Goal: Task Accomplishment & Management: Manage account settings

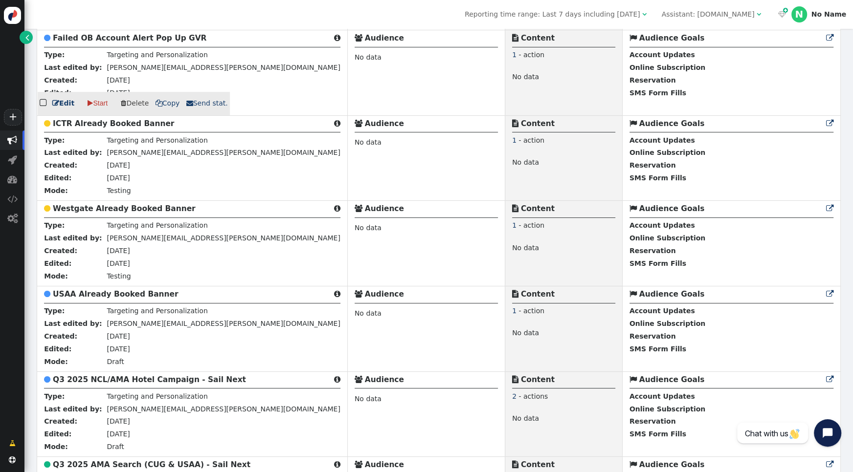
scroll to position [391, 0]
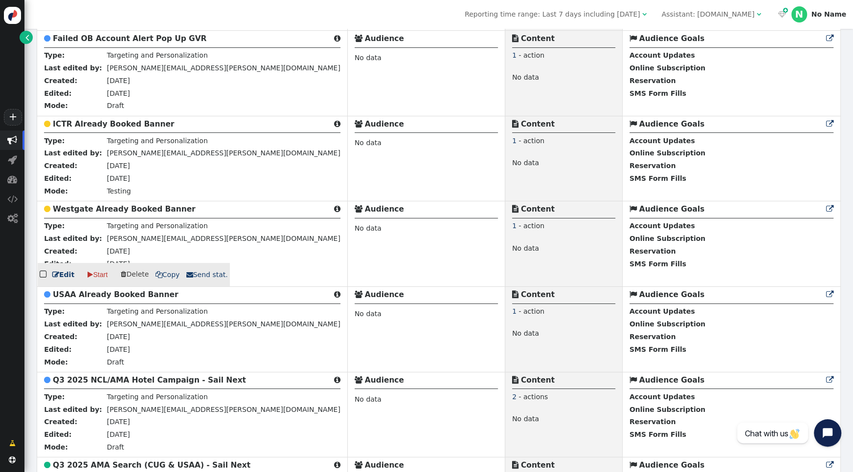
click at [118, 208] on b "Westgate Already Booked Banner" at bounding box center [124, 209] width 143 height 9
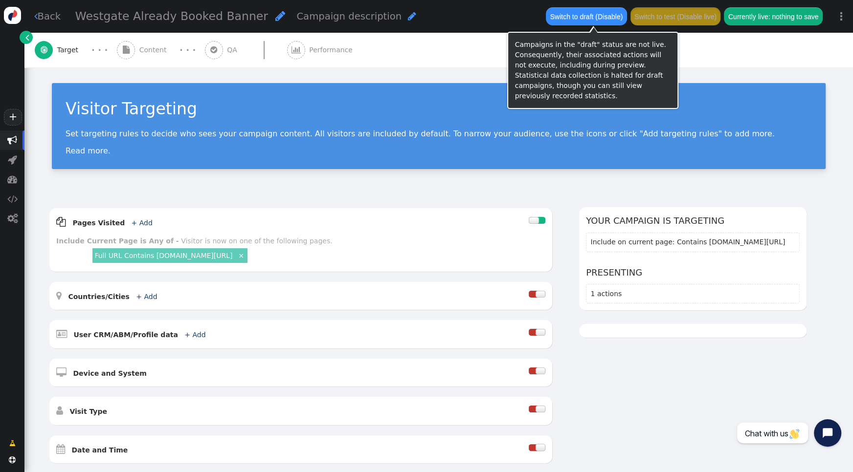
click at [565, 17] on button "Switch to draft (Disable)" at bounding box center [586, 16] width 81 height 18
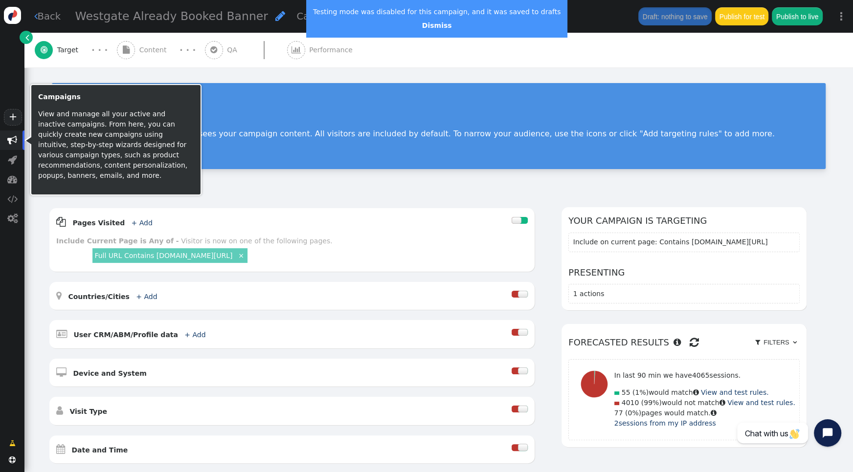
click at [16, 143] on span "" at bounding box center [12, 140] width 10 height 10
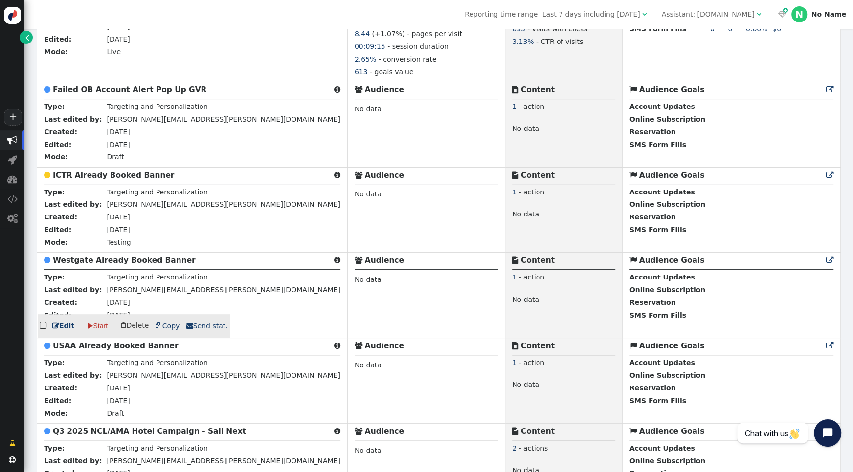
scroll to position [348, 0]
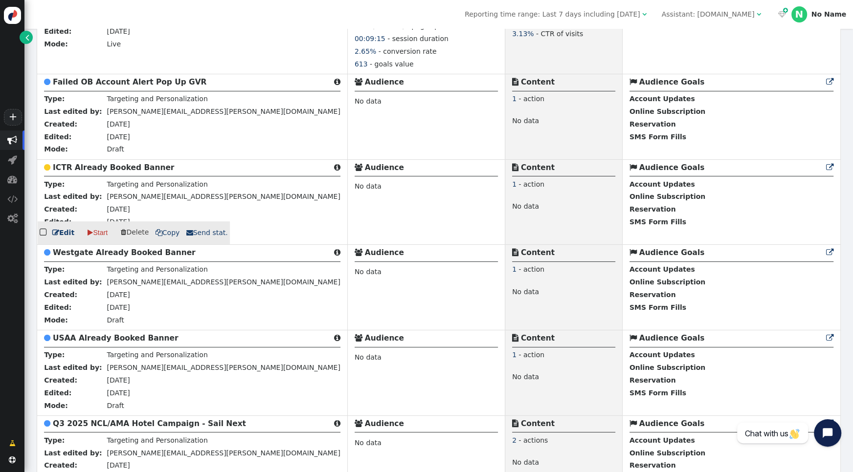
click at [107, 170] on b "ICTR Already Booked Banner" at bounding box center [113, 167] width 121 height 9
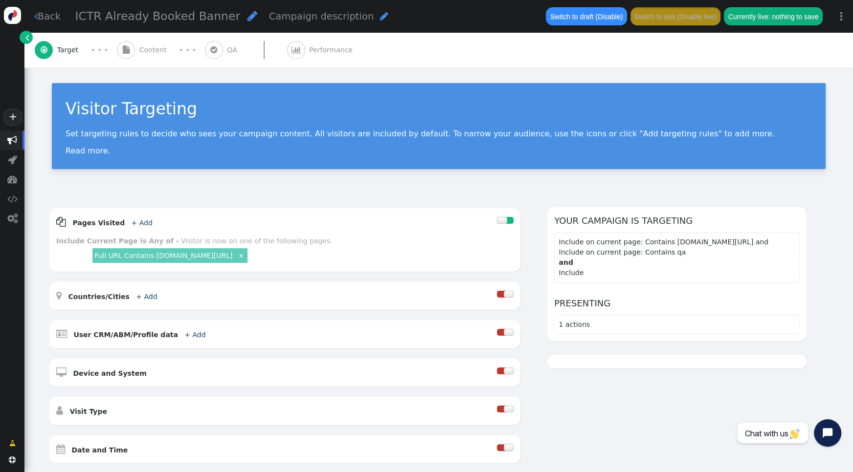
click at [610, 16] on button "Switch to draft (Disable)" at bounding box center [586, 16] width 81 height 18
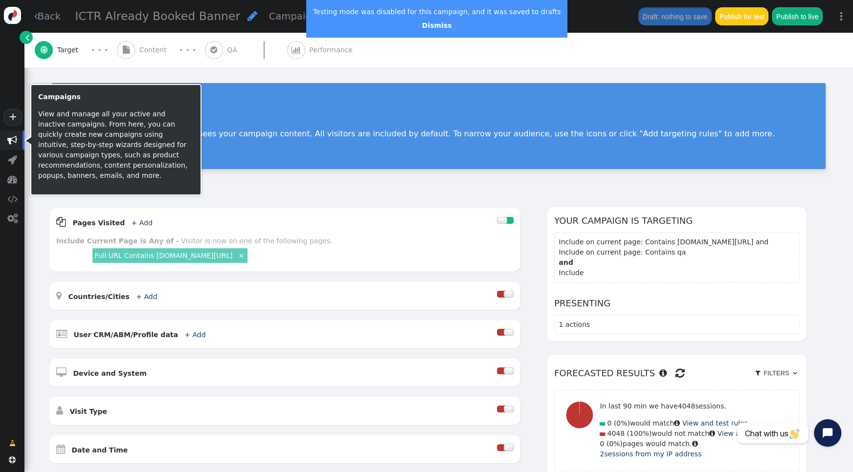
click at [19, 142] on span "" at bounding box center [12, 141] width 24 height 20
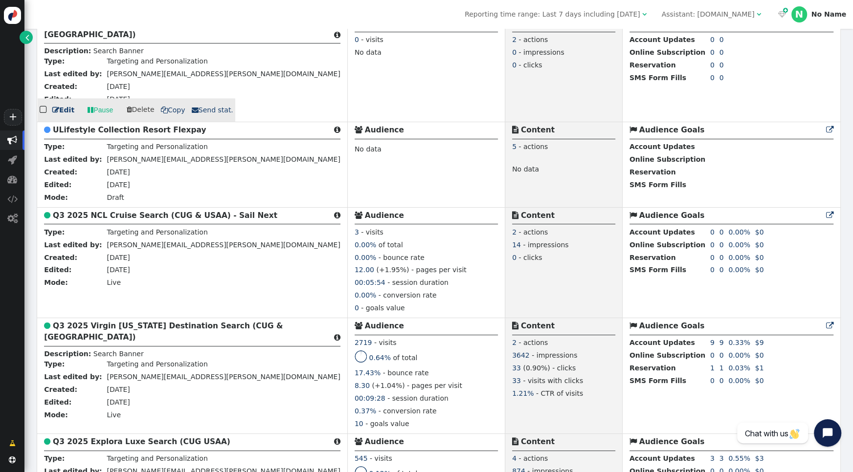
scroll to position [1159, 0]
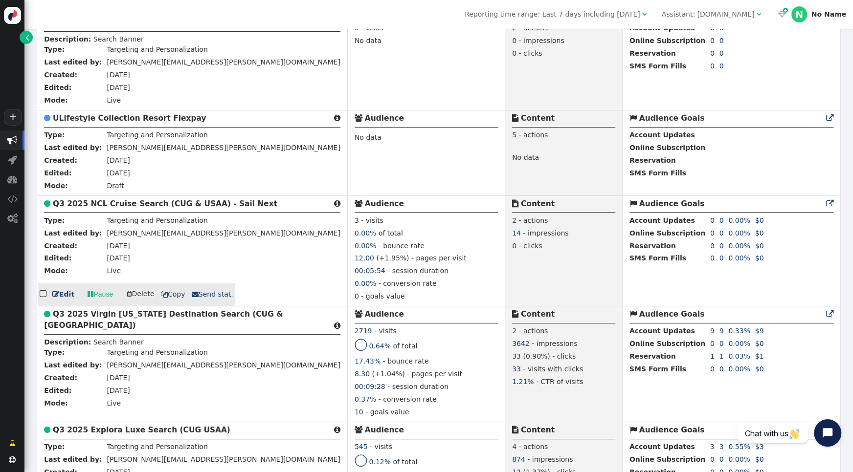
click at [104, 208] on b "Q3 2025 NCL Cruise Search (CUG & USAA) - Sail Next" at bounding box center [165, 204] width 224 height 9
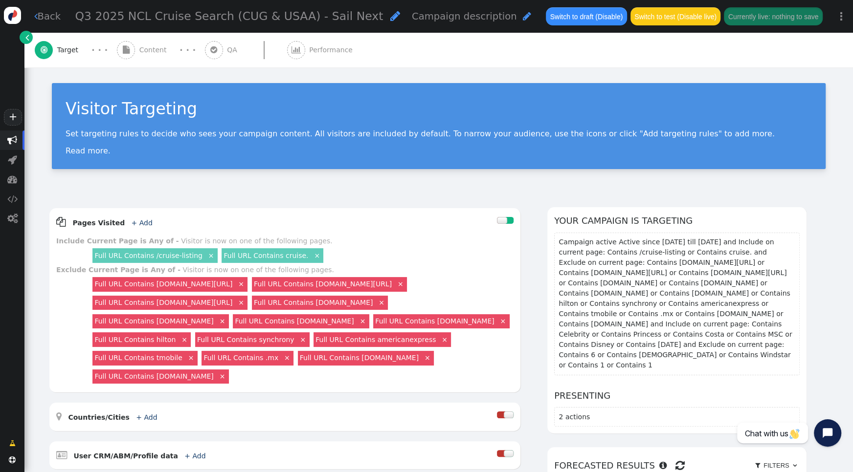
click at [149, 51] on span "Content" at bounding box center [154, 50] width 31 height 10
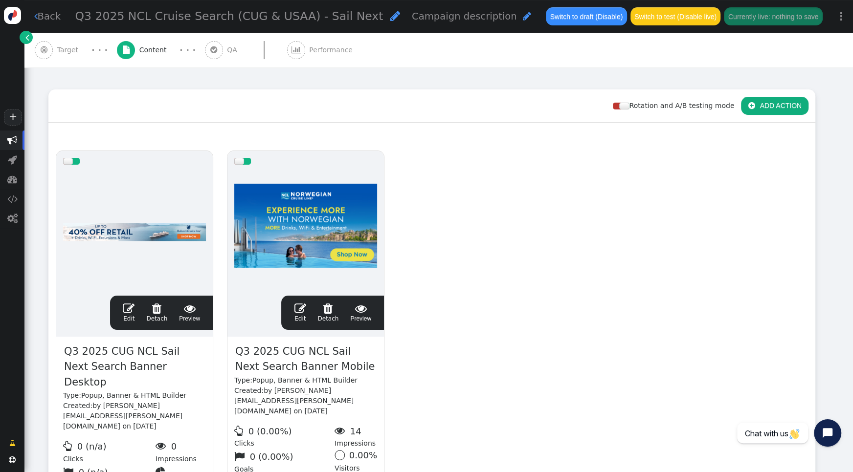
scroll to position [160, 0]
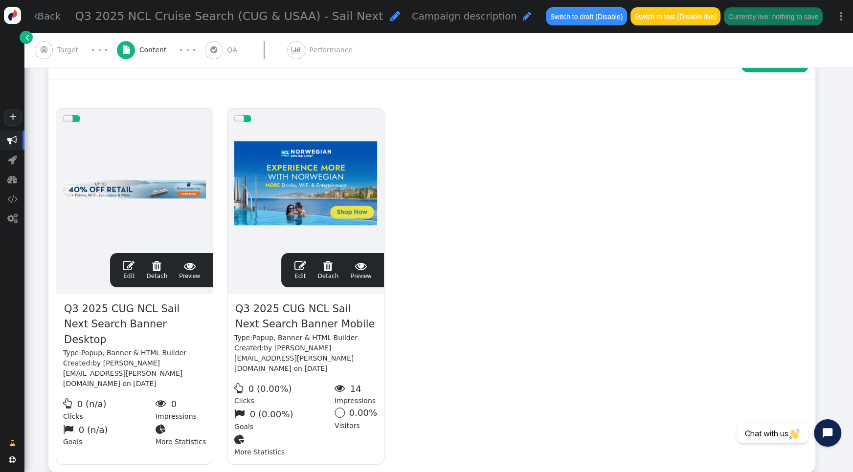
click at [129, 264] on span "" at bounding box center [129, 266] width 12 height 12
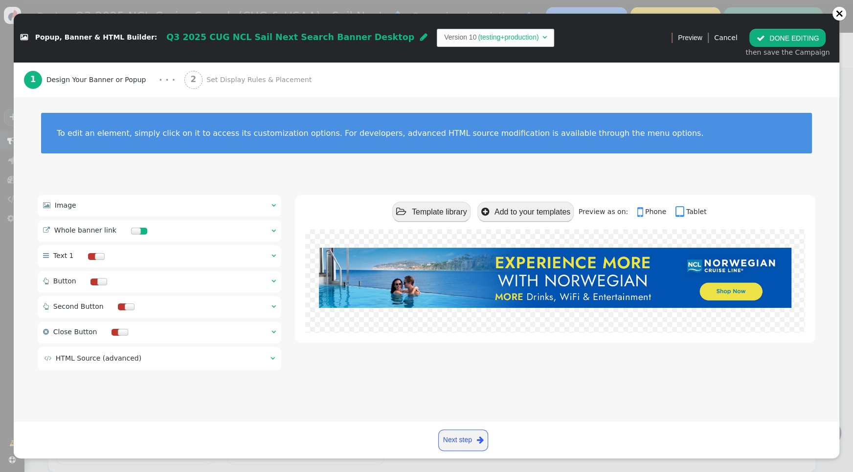
click at [270, 230] on div " Whole banner link  " at bounding box center [160, 231] width 244 height 22
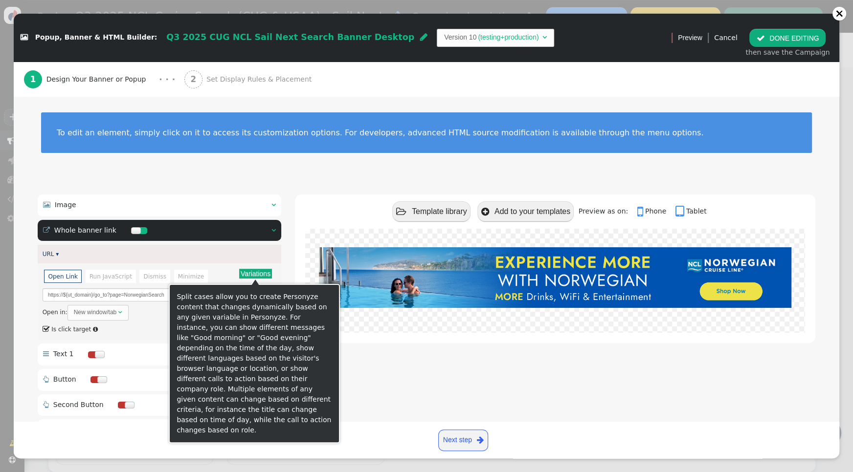
click at [263, 270] on button "Variations" at bounding box center [255, 274] width 33 height 10
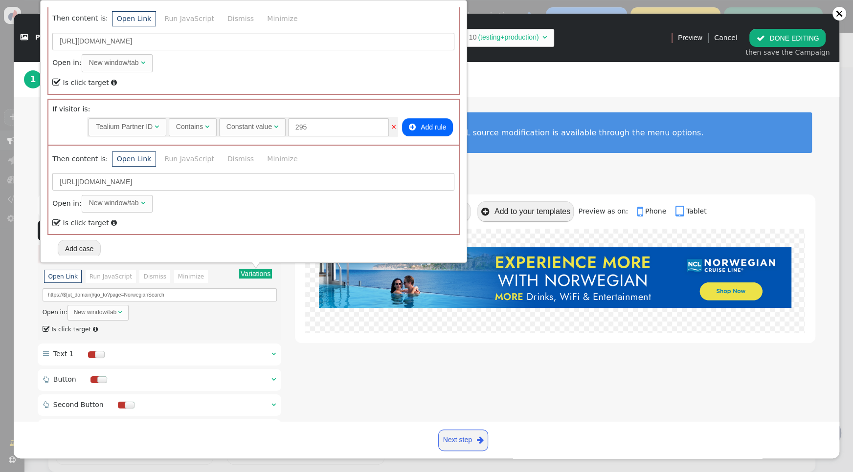
scroll to position [0, 0]
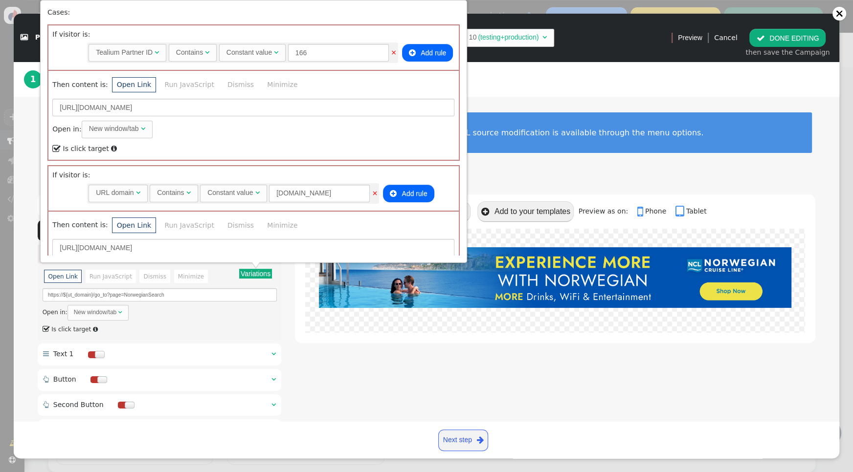
click at [527, 179] on div "To edit an element, simply click on it to access its customization options. For…" at bounding box center [427, 139] width 826 height 84
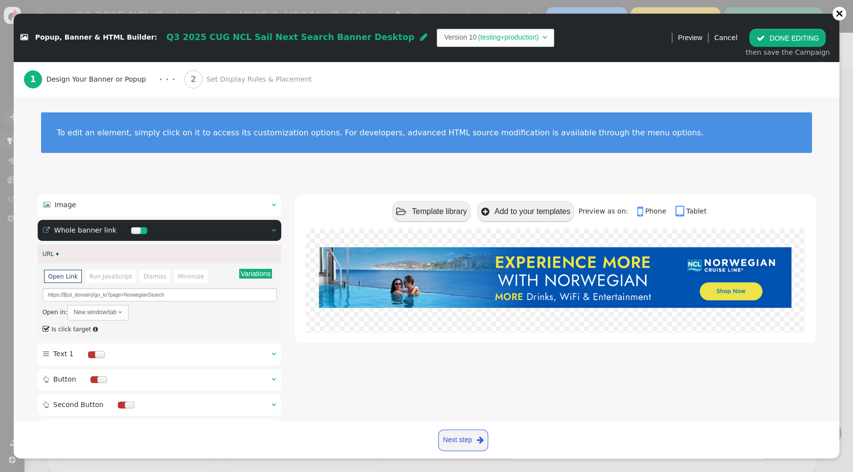
click at [774, 39] on button " DONE EDITING" at bounding box center [787, 38] width 76 height 18
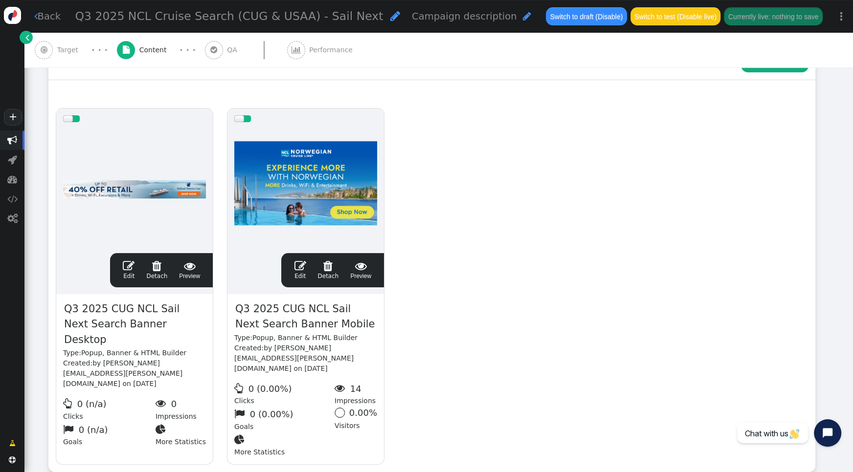
click at [299, 262] on span "" at bounding box center [300, 266] width 12 height 12
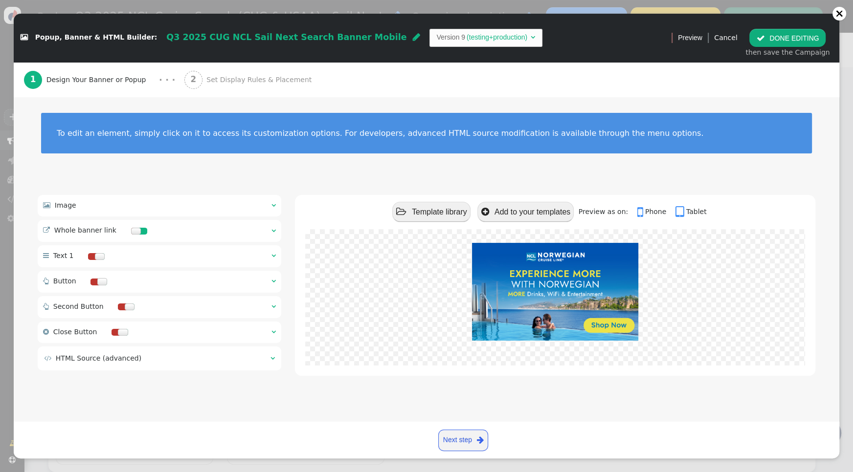
click at [276, 206] on div " Image  " at bounding box center [160, 206] width 244 height 22
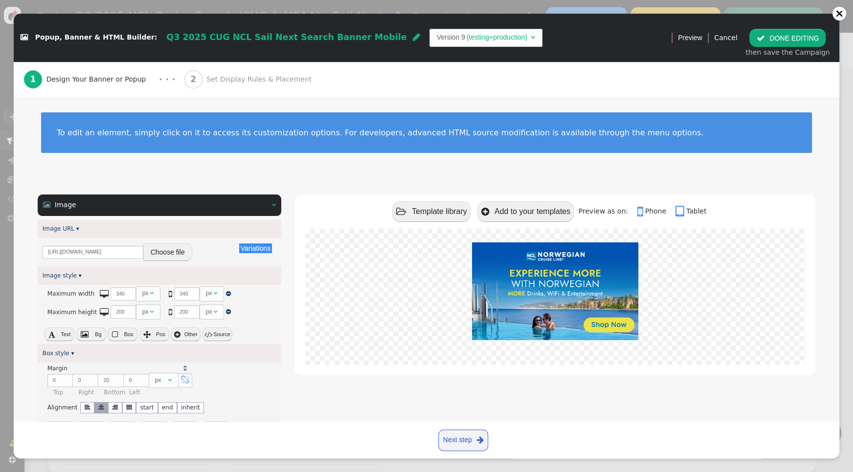
click at [282, 203] on div " Image   Image URL ▾ Variations There are alternatives. Default value: [URL]…" at bounding box center [427, 402] width 778 height 414
click at [274, 204] on span "" at bounding box center [273, 204] width 4 height 7
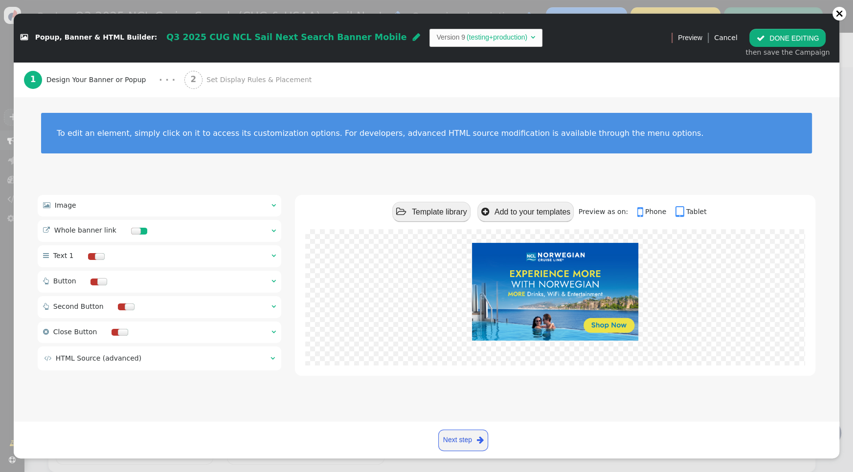
click at [274, 232] on span "" at bounding box center [273, 230] width 4 height 7
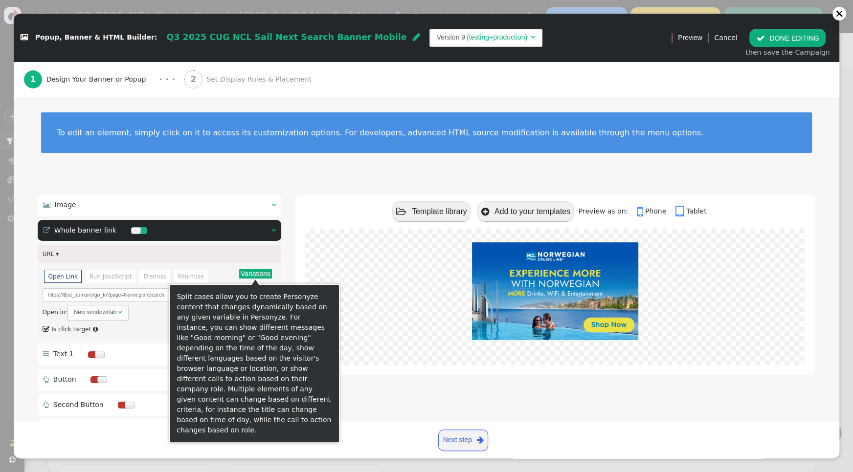
click at [268, 275] on button "Variations" at bounding box center [255, 274] width 33 height 10
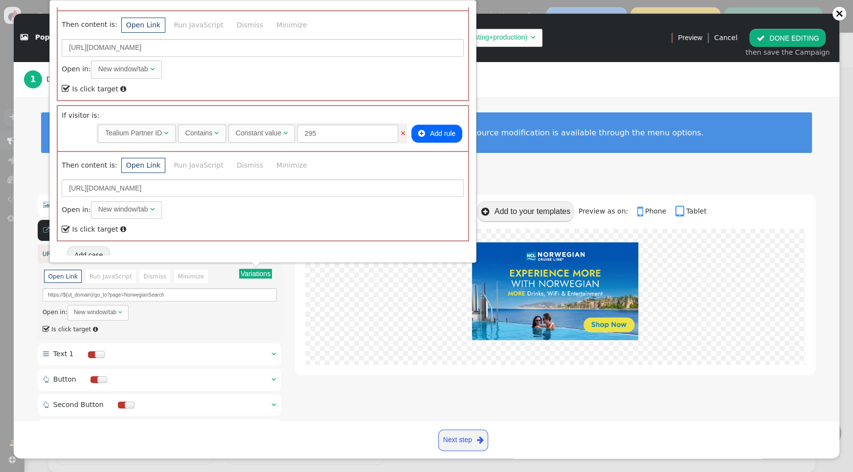
scroll to position [488, 0]
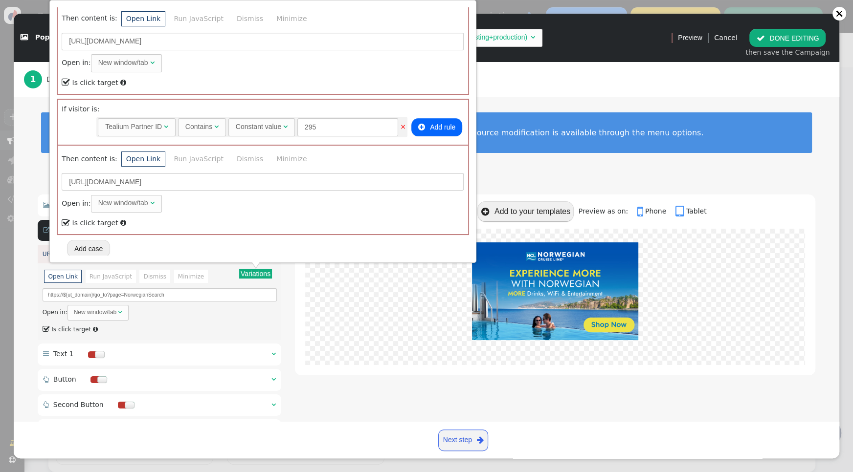
click at [794, 39] on button " DONE EDITING" at bounding box center [787, 38] width 76 height 18
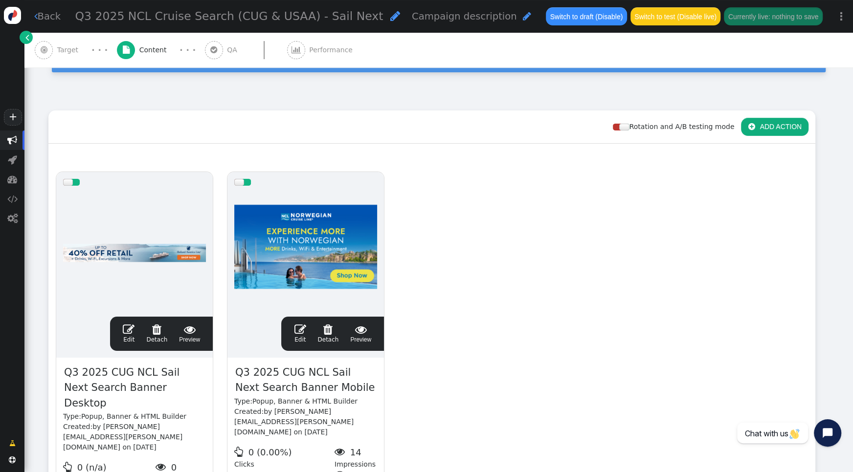
scroll to position [94, 0]
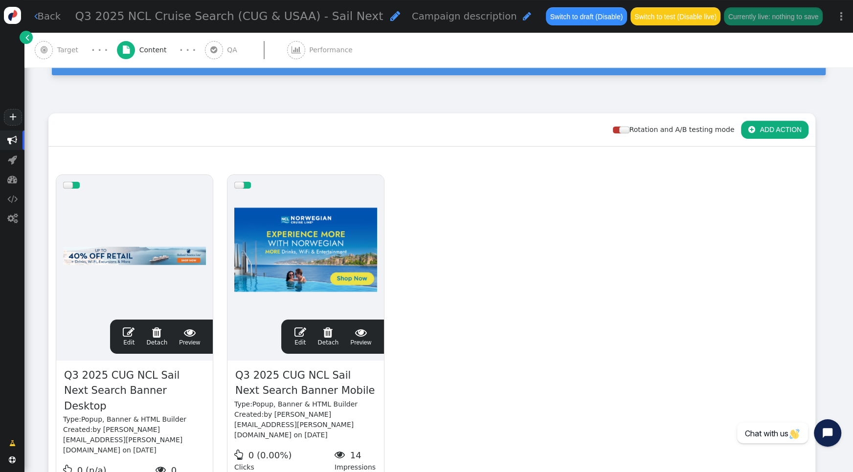
click at [128, 330] on span "" at bounding box center [129, 333] width 12 height 12
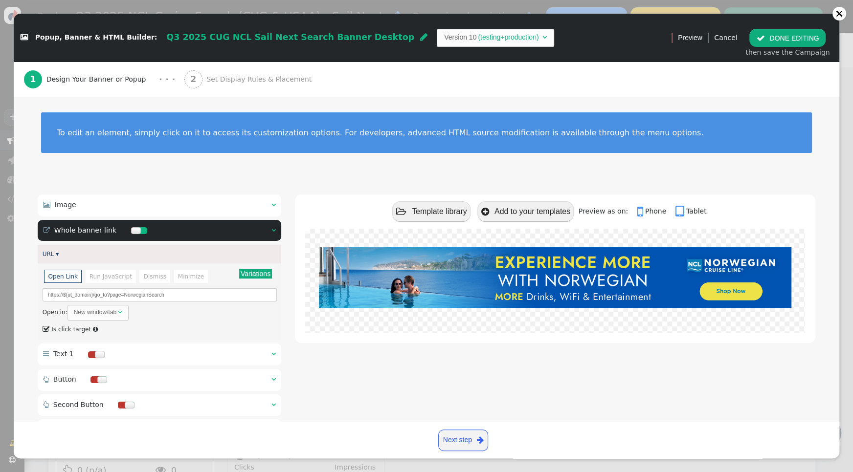
click at [242, 81] on span "Set Display Rules & Placement" at bounding box center [260, 79] width 109 height 10
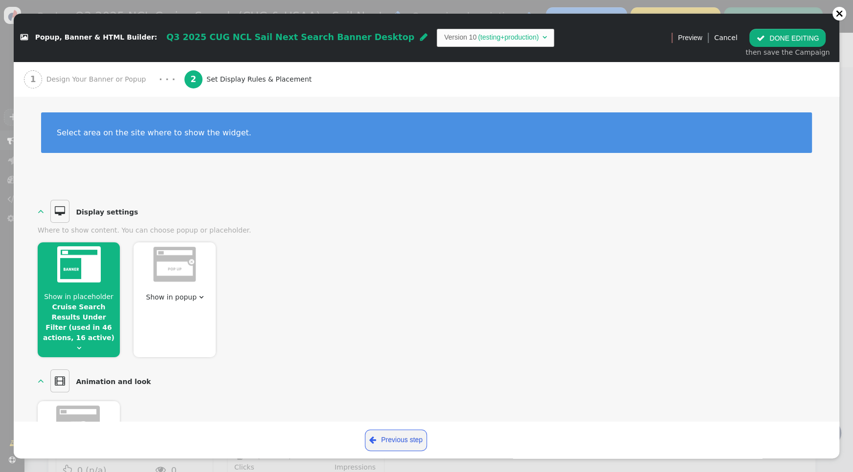
click at [95, 293] on span "Show in placeholder" at bounding box center [78, 297] width 69 height 8
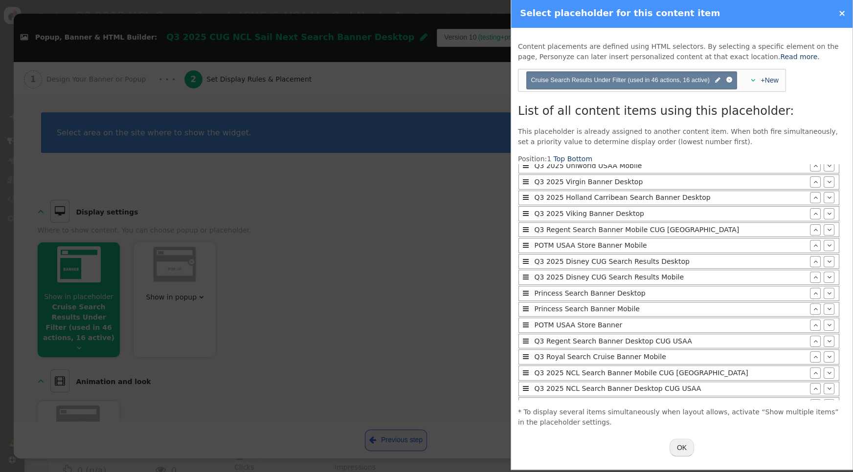
scroll to position [289, 0]
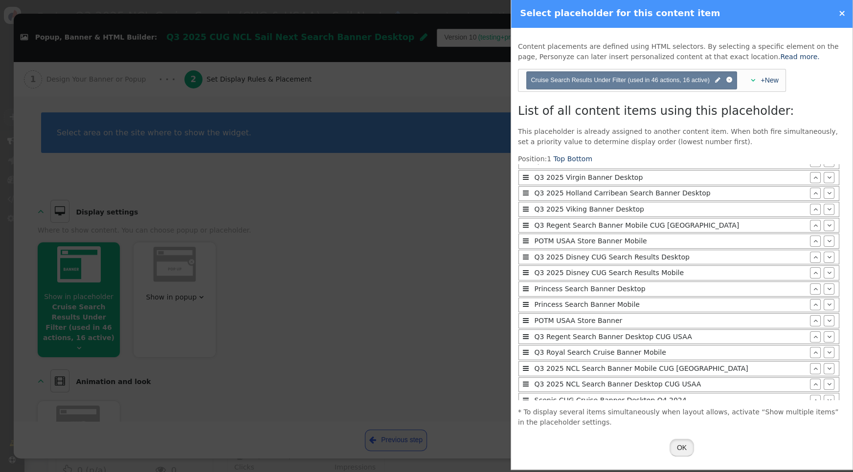
click at [684, 452] on button "OK" at bounding box center [682, 448] width 24 height 18
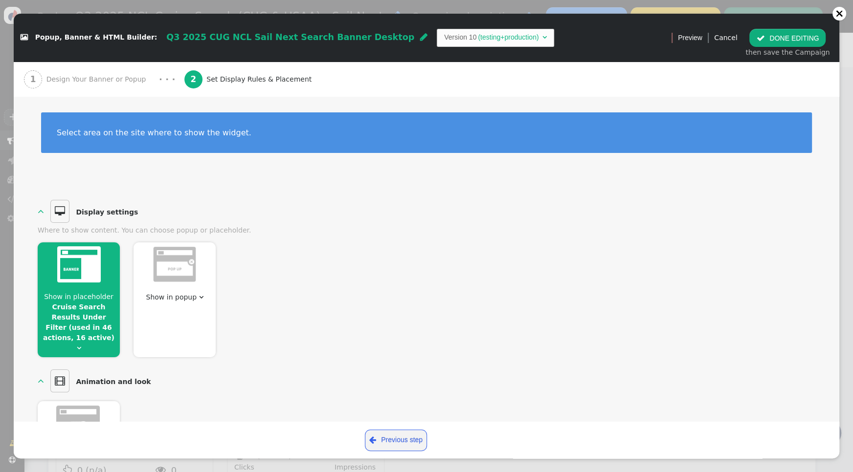
click at [804, 36] on button " DONE EDITING" at bounding box center [787, 38] width 76 height 18
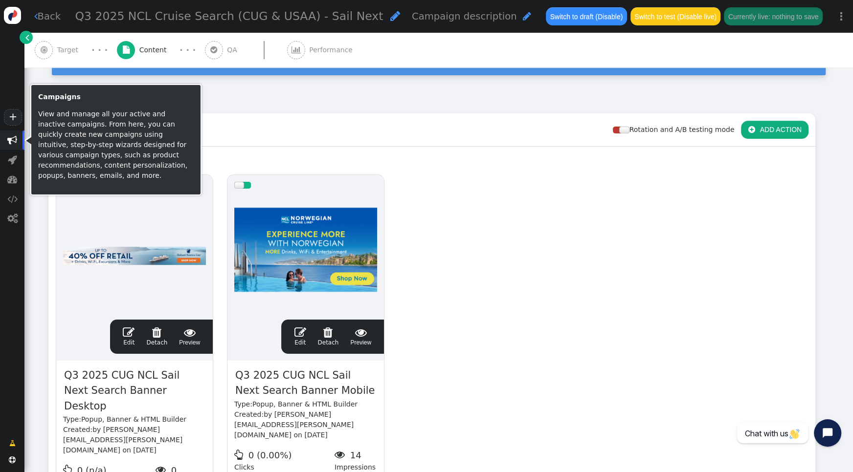
click at [12, 143] on span "" at bounding box center [12, 140] width 10 height 10
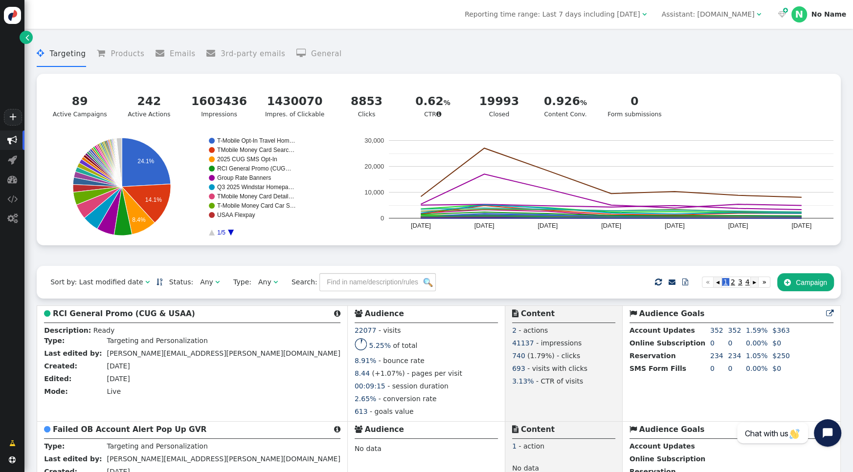
scroll to position [60, 0]
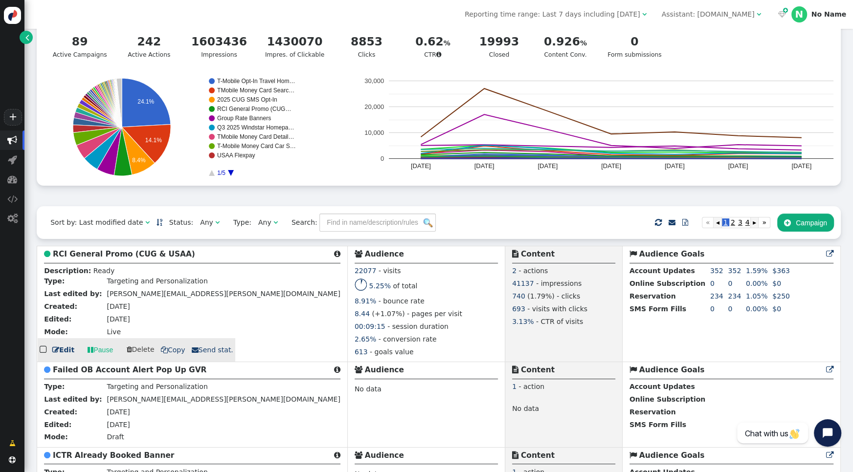
click at [103, 259] on b "RCI General Promo (CUG & USAA)" at bounding box center [124, 254] width 142 height 9
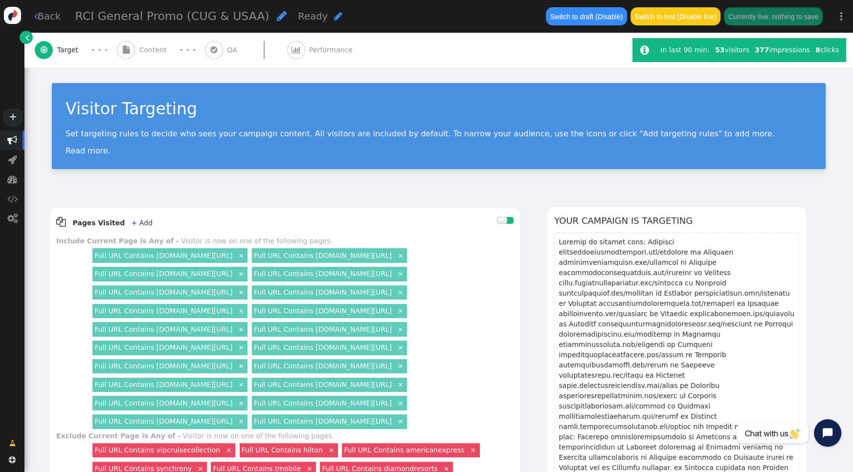
click at [156, 49] on span "Content" at bounding box center [154, 50] width 31 height 10
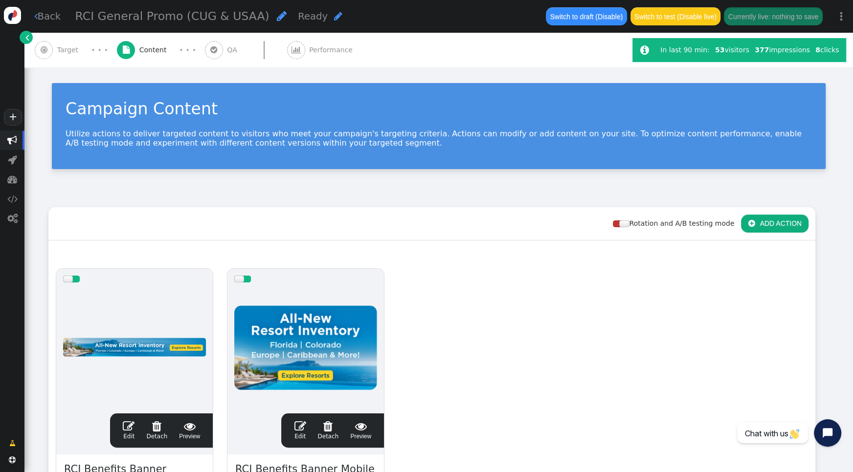
click at [128, 427] on span "" at bounding box center [129, 427] width 12 height 12
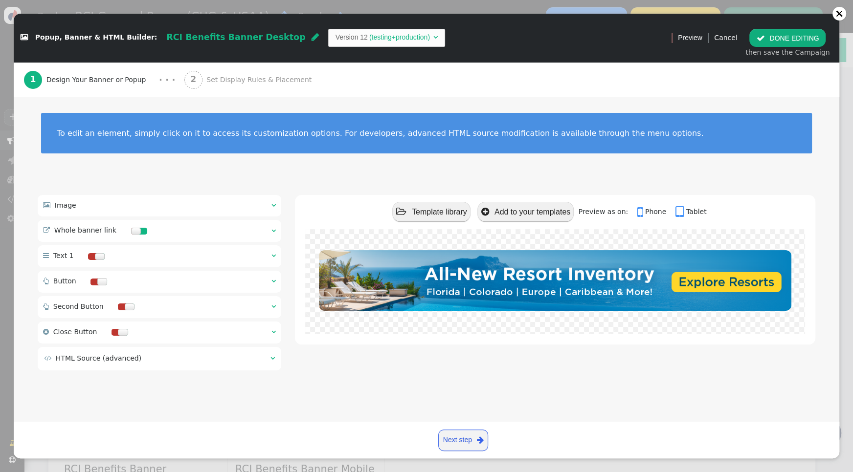
click at [280, 80] on span "Set Display Rules & Placement" at bounding box center [260, 80] width 109 height 10
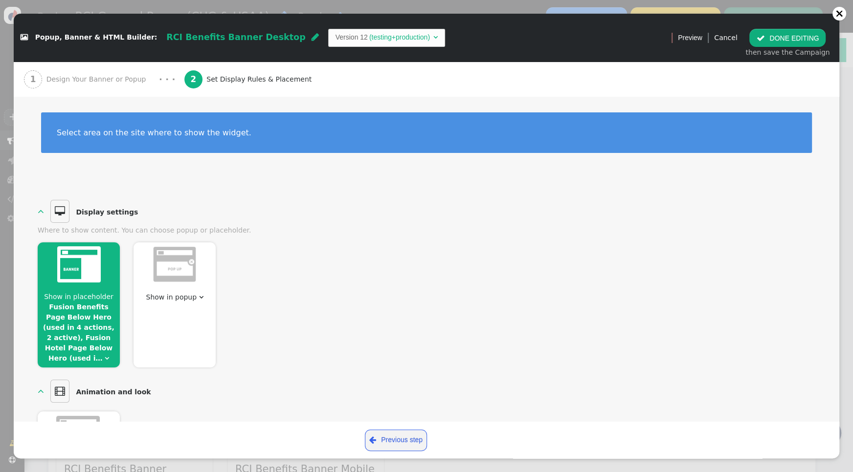
click at [86, 329] on link "Fusion Benefits Page Below Hero (used in 4 actions, 2 active), Fusion Hotel Pag…" at bounding box center [78, 332] width 71 height 59
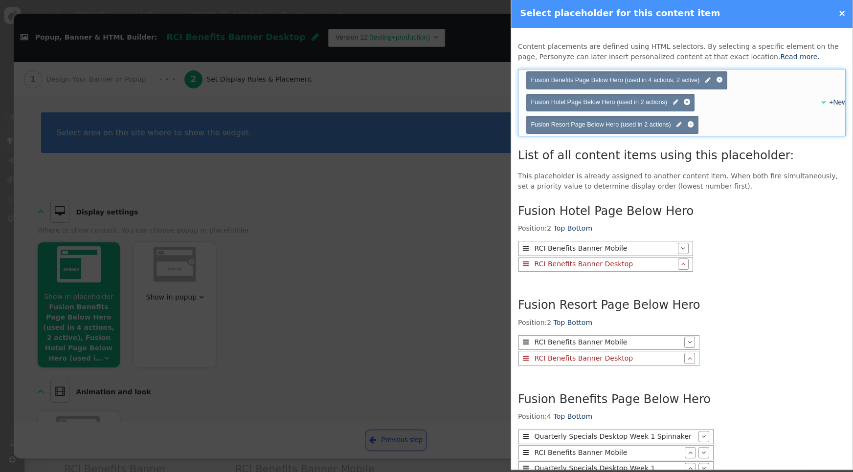
click at [821, 102] on div "" at bounding box center [820, 102] width 8 height 10
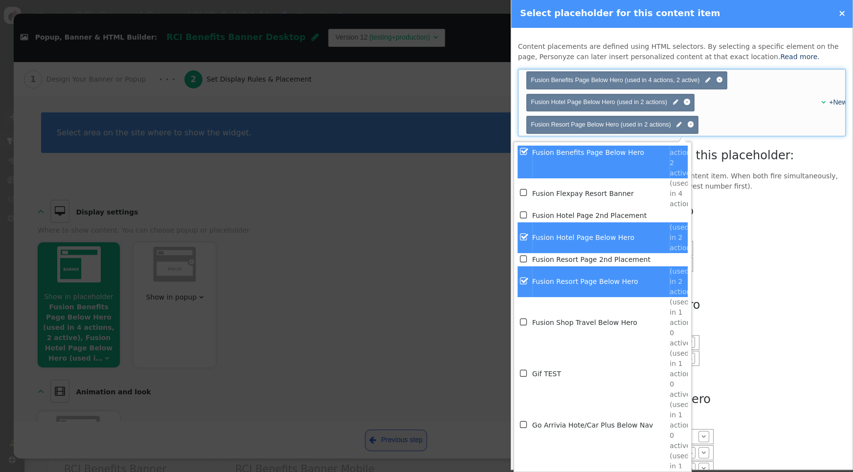
scroll to position [2146, 0]
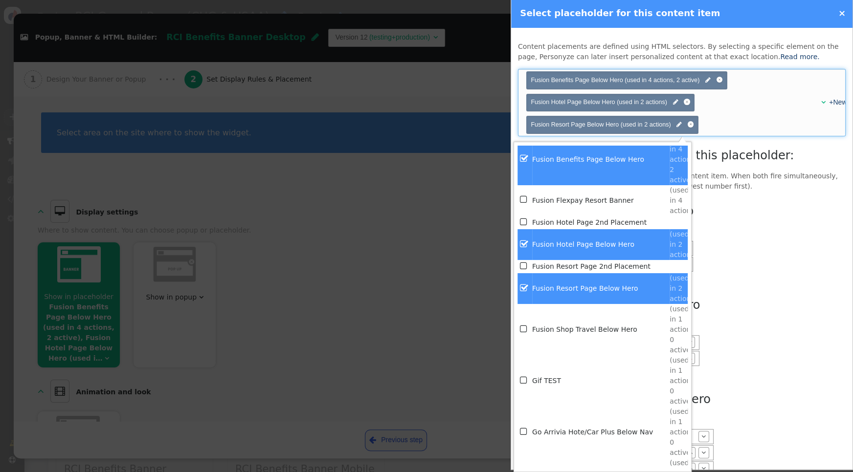
click at [524, 264] on span "" at bounding box center [524, 266] width 9 height 13
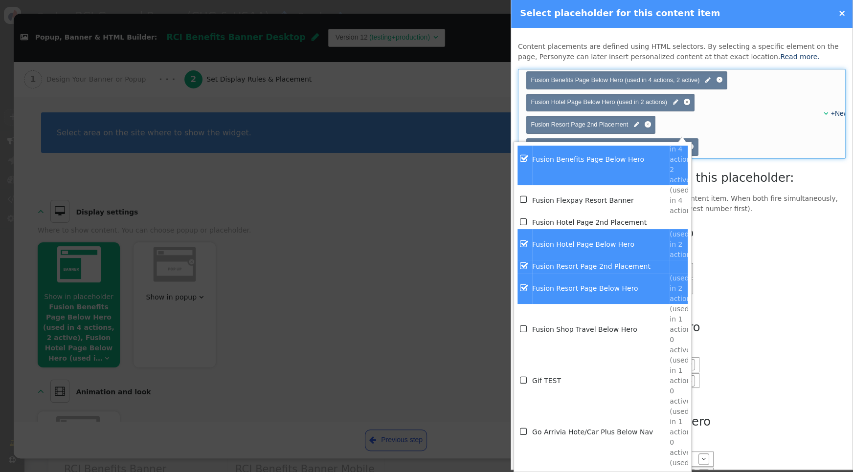
click at [525, 288] on span "" at bounding box center [524, 288] width 9 height 13
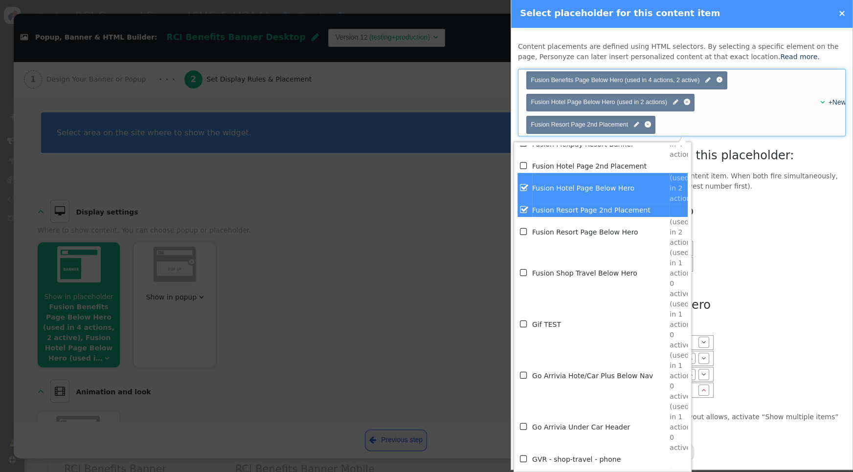
scroll to position [2118, 0]
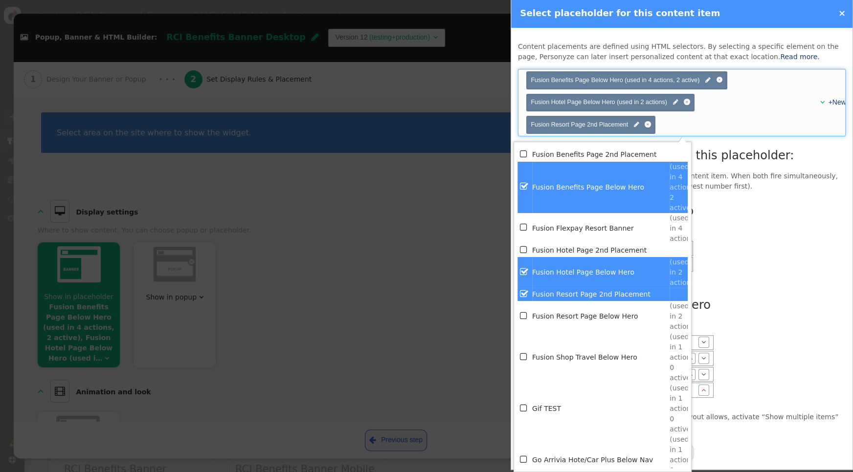
click at [522, 268] on span "" at bounding box center [524, 272] width 9 height 13
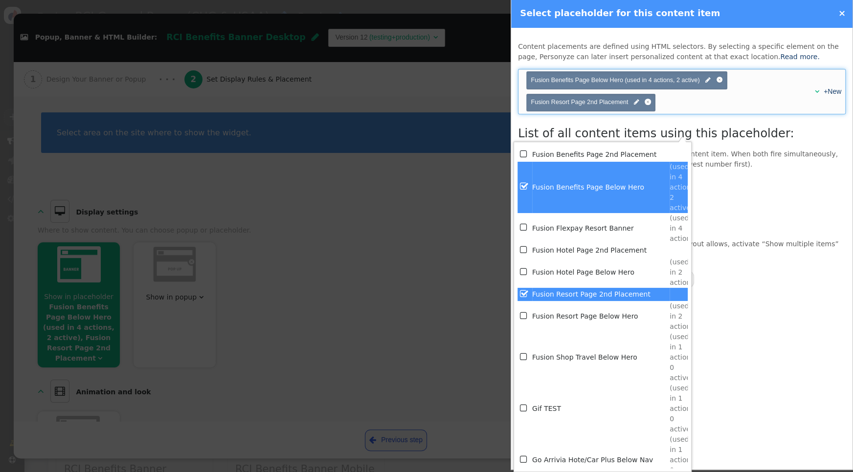
click at [524, 249] on span "" at bounding box center [524, 250] width 9 height 13
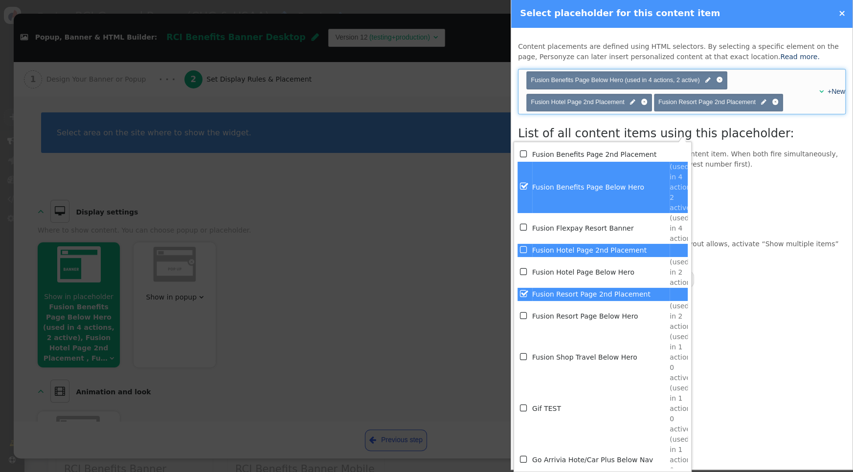
scroll to position [2072, 0]
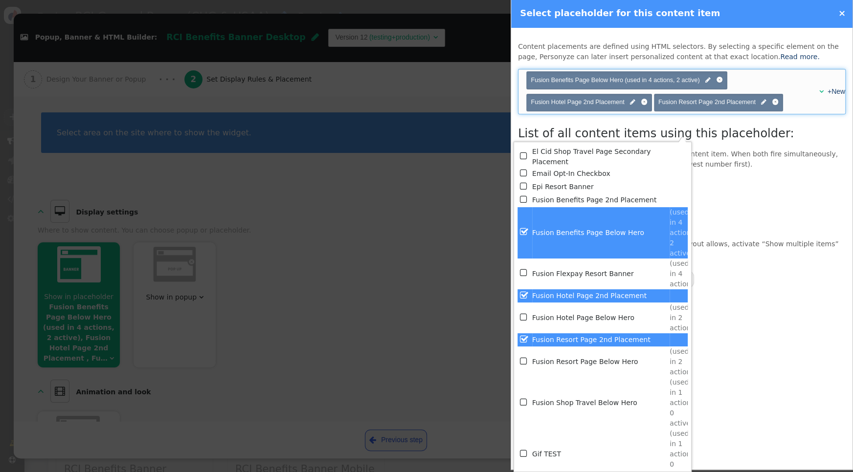
click at [524, 200] on span "" at bounding box center [524, 199] width 9 height 13
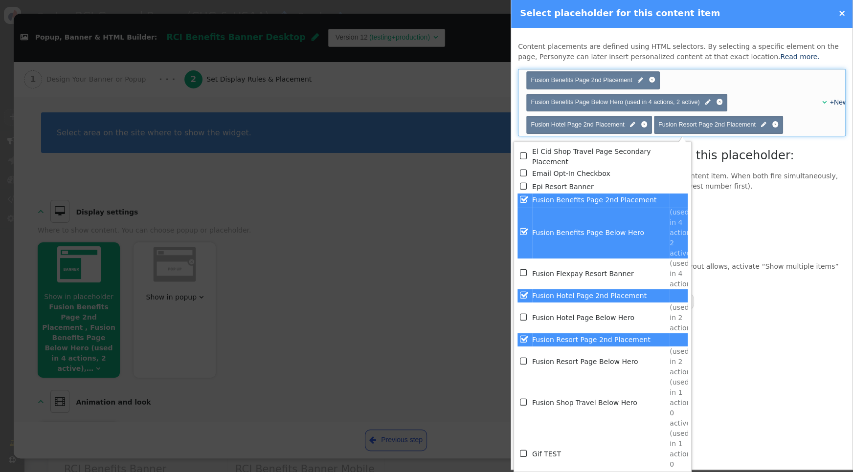
click at [525, 229] on span "" at bounding box center [524, 231] width 9 height 13
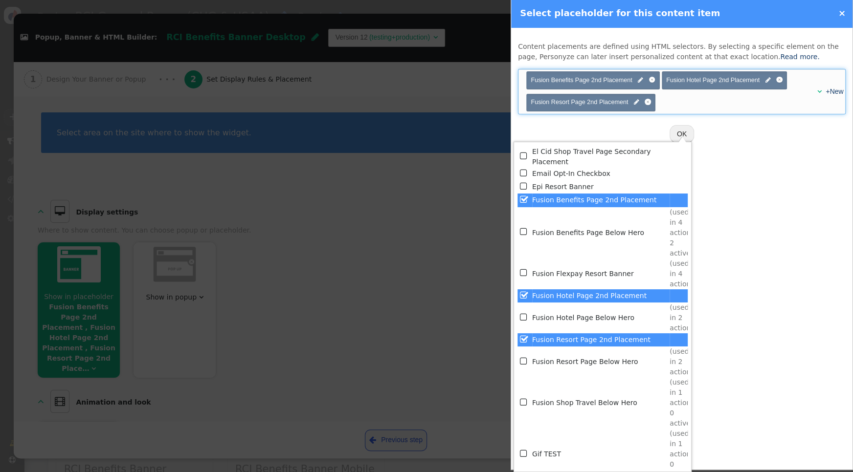
click at [746, 173] on div "Content placements are defined using HTML selectors. By selecting a specific el…" at bounding box center [681, 249] width 341 height 442
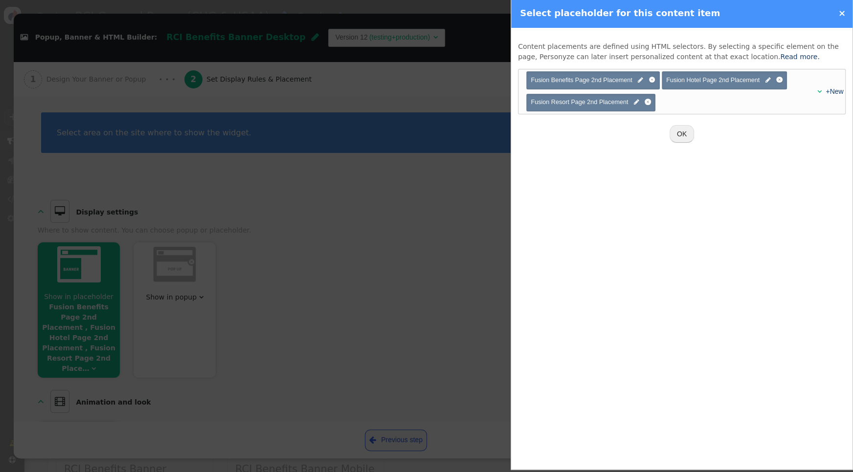
click at [688, 133] on button "OK" at bounding box center [682, 134] width 24 height 18
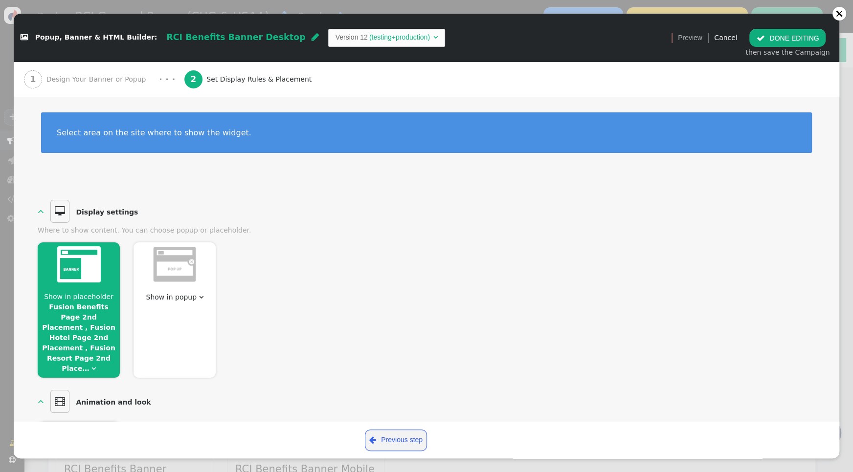
click at [793, 38] on button " DONE EDITING" at bounding box center [787, 38] width 76 height 18
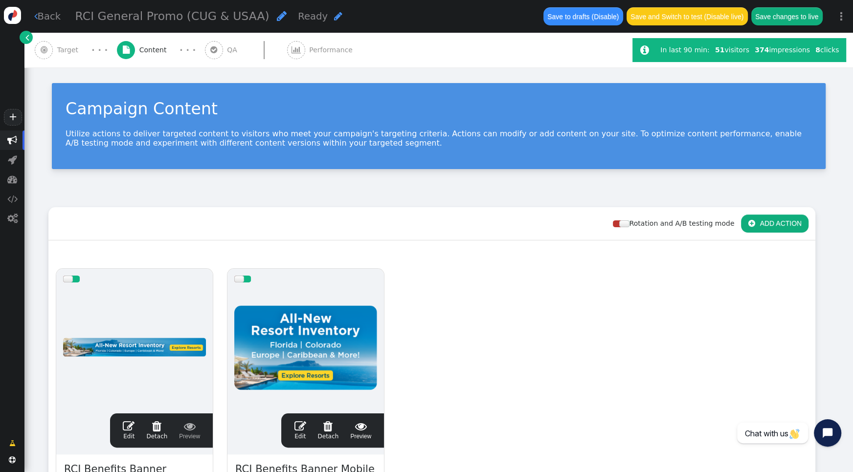
click at [295, 425] on span "" at bounding box center [300, 427] width 12 height 12
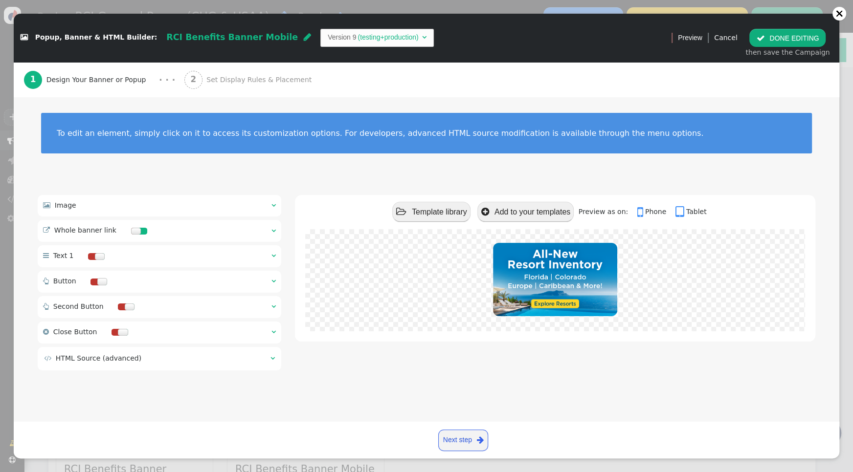
click at [227, 78] on span "Set Display Rules & Placement" at bounding box center [260, 80] width 109 height 10
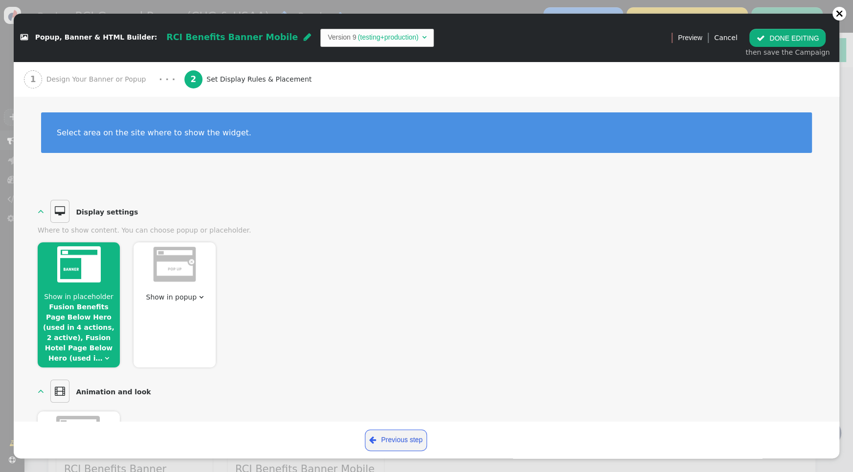
click at [100, 317] on link "Fusion Benefits Page Below Hero (used in 4 actions, 2 active), Fusion Hotel Pag…" at bounding box center [78, 332] width 71 height 59
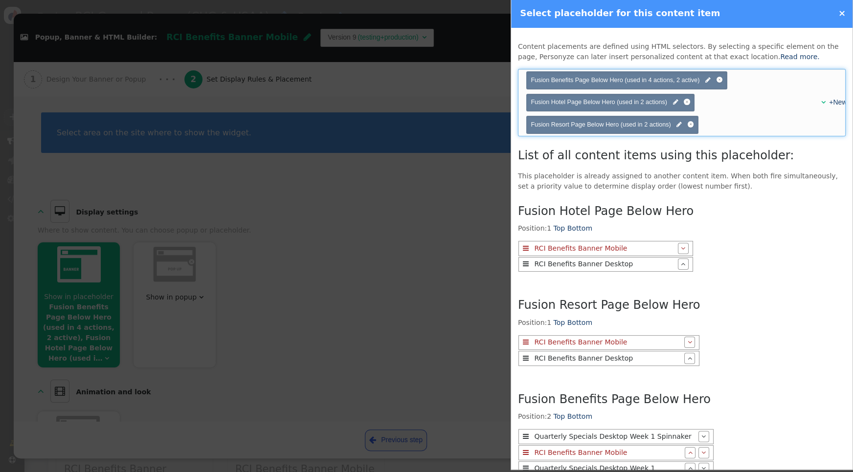
click at [824, 101] on div "+New" at bounding box center [831, 102] width 15 height 10
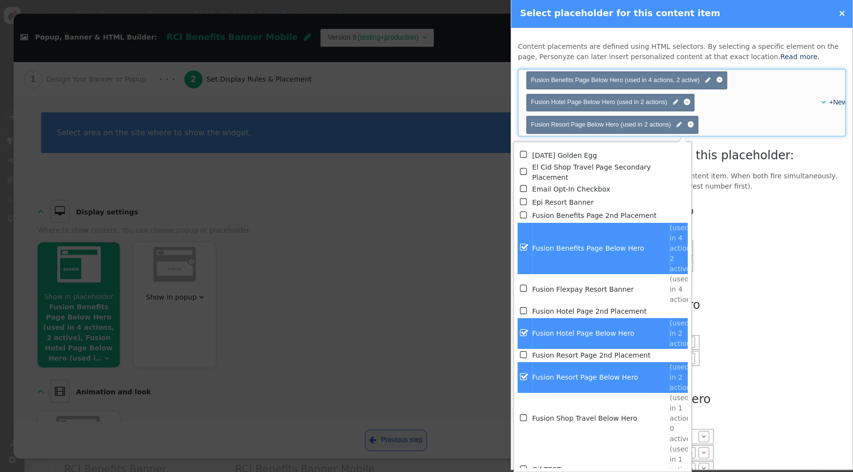
scroll to position [2057, 0]
click at [525, 215] on span "" at bounding box center [524, 214] width 9 height 13
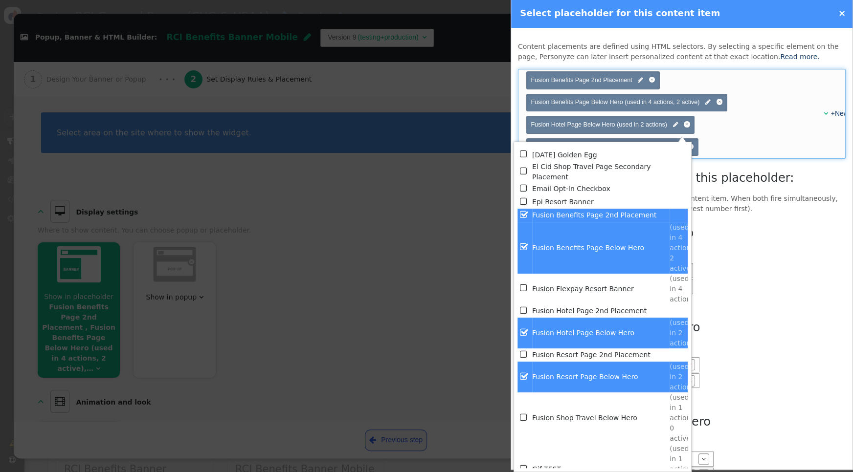
click at [529, 246] on td "" at bounding box center [524, 248] width 15 height 51
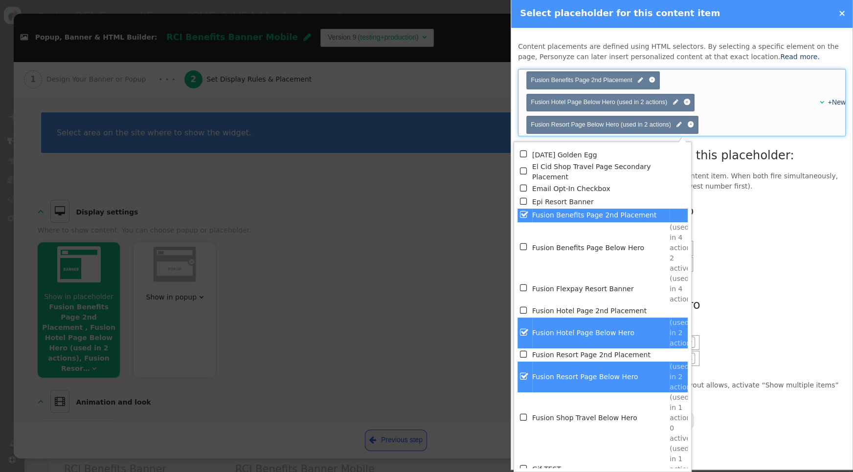
click at [526, 309] on span "" at bounding box center [524, 310] width 9 height 13
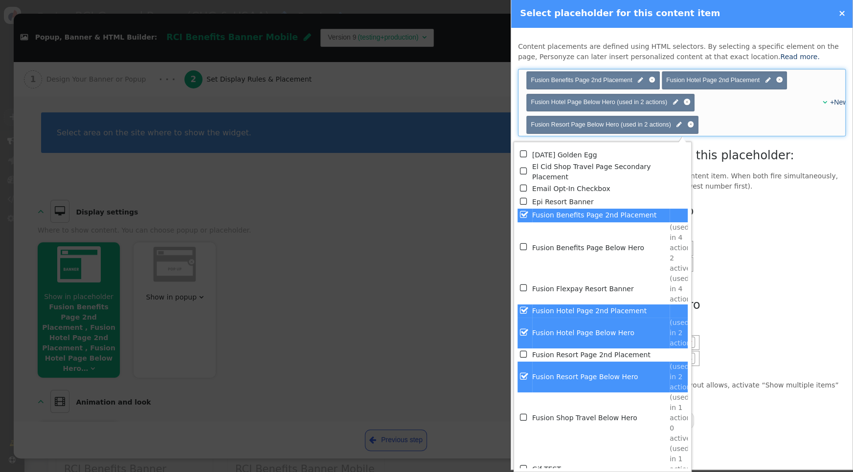
click at [544, 333] on td "Fusion Hotel Page Below Hero" at bounding box center [600, 333] width 137 height 31
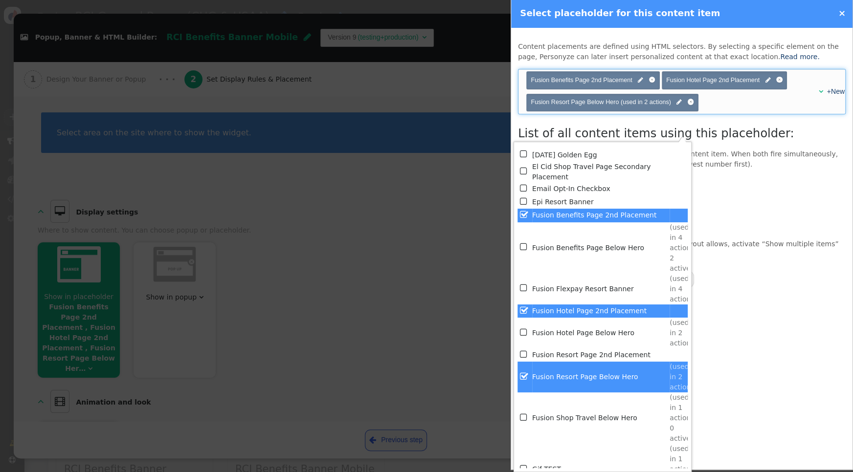
click at [539, 352] on td "Fusion Resort Page 2nd Placement" at bounding box center [600, 355] width 137 height 13
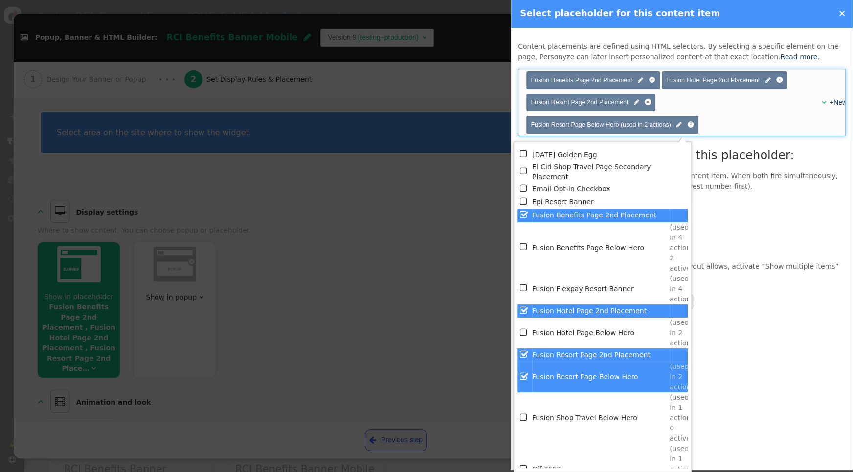
click at [569, 379] on td "Fusion Resort Page Below Hero" at bounding box center [600, 377] width 137 height 31
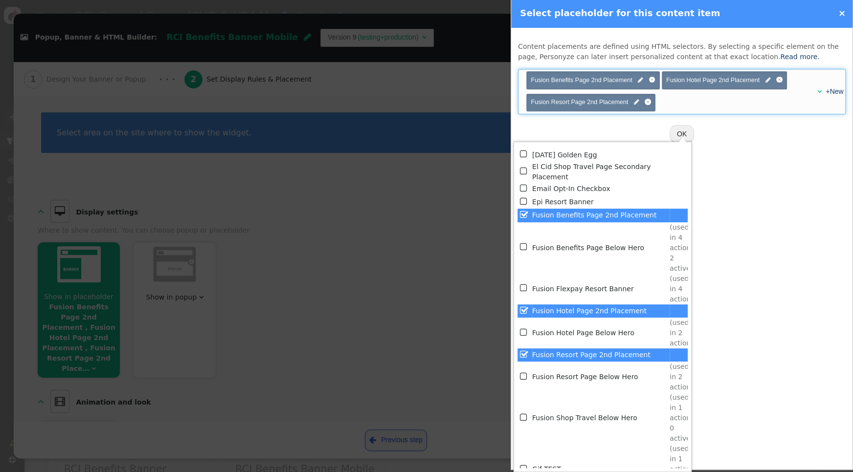
click at [686, 133] on button "OK" at bounding box center [682, 134] width 24 height 18
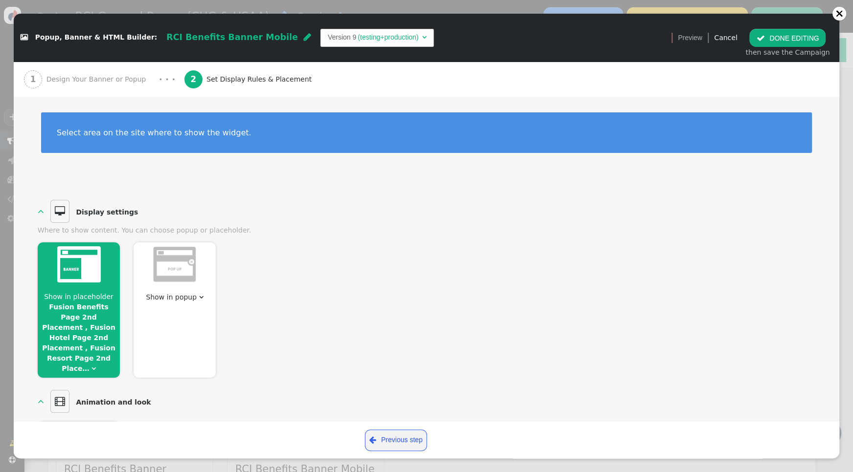
click at [778, 40] on button " DONE EDITING" at bounding box center [787, 38] width 76 height 18
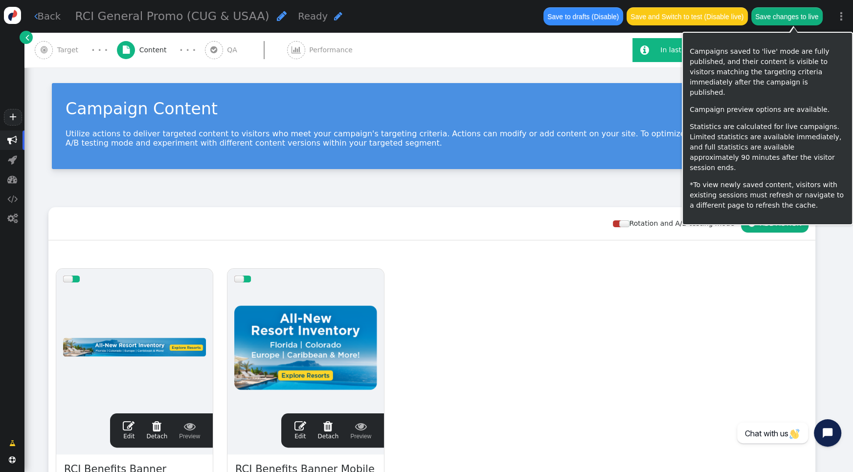
click at [801, 14] on button "Save changes to live" at bounding box center [786, 16] width 71 height 18
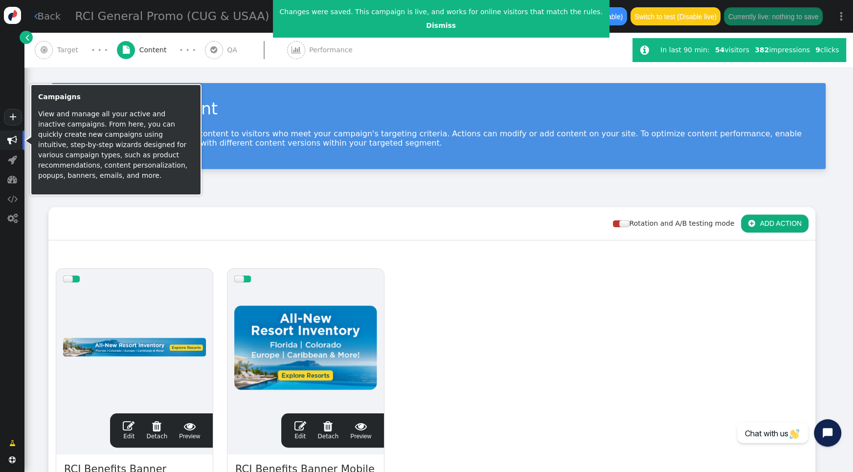
drag, startPoint x: 8, startPoint y: 141, endPoint x: 14, endPoint y: 140, distance: 5.4
click at [9, 141] on span "" at bounding box center [12, 140] width 10 height 10
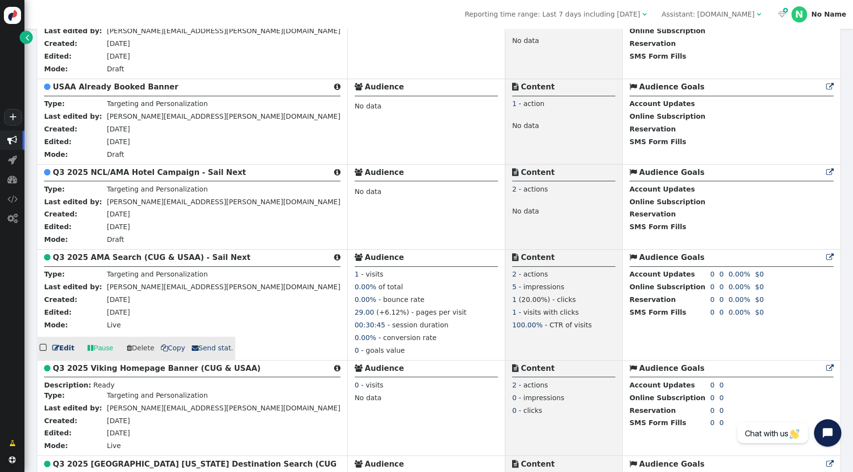
scroll to position [598, 0]
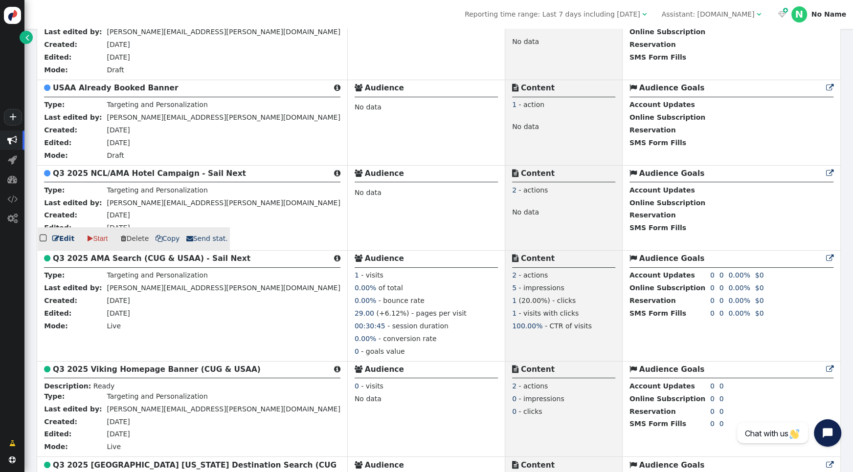
click at [103, 170] on b "Q3 2025 NCL/AMA Hotel Campaign - Sail Next" at bounding box center [149, 173] width 193 height 9
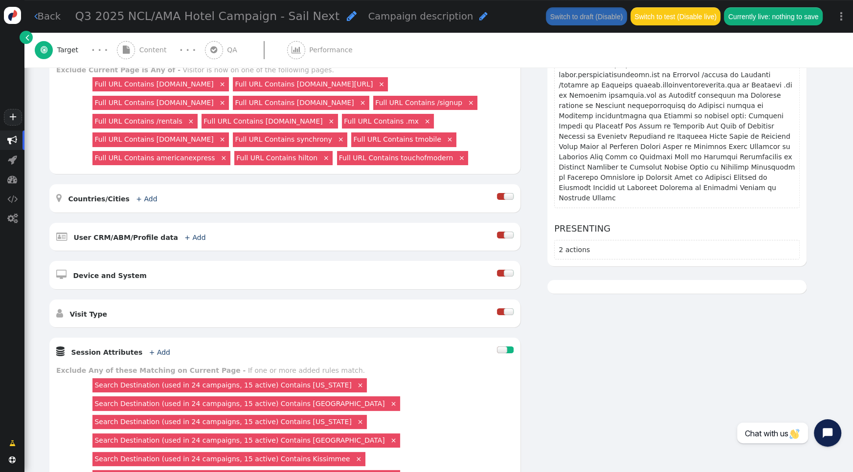
scroll to position [209, 0]
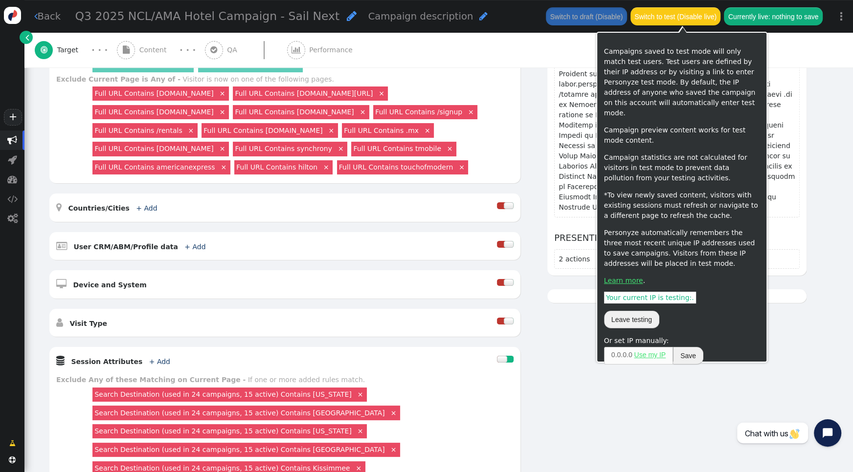
click at [663, 19] on button "Switch to test (Disable live)" at bounding box center [675, 16] width 90 height 18
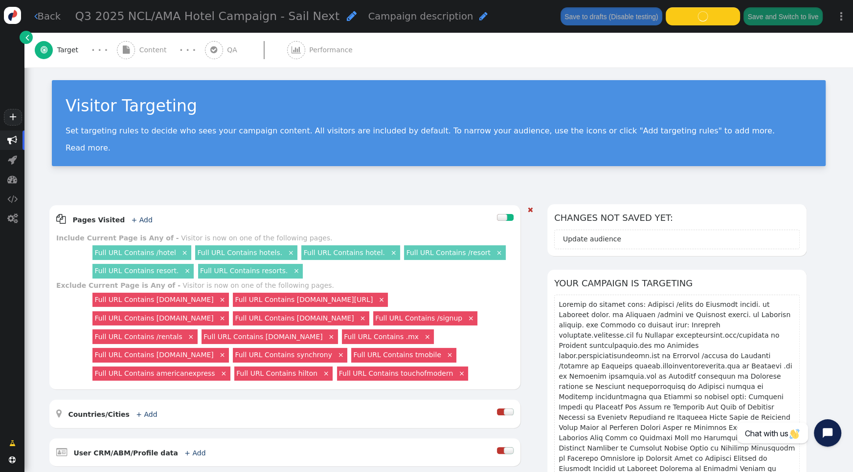
scroll to position [0, 0]
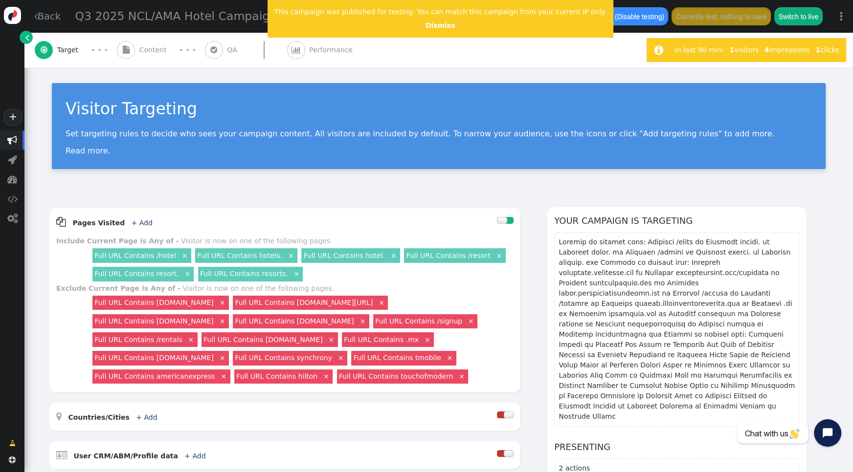
click at [155, 49] on span "Content" at bounding box center [154, 50] width 31 height 10
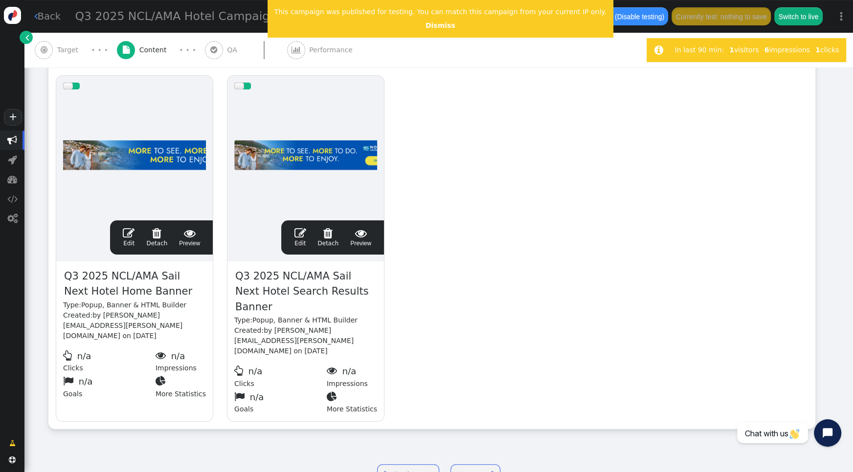
scroll to position [192, 0]
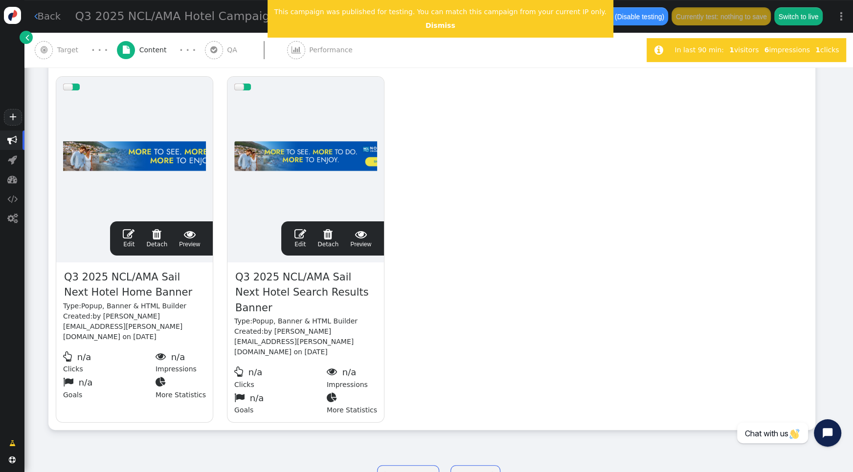
click at [132, 233] on span "" at bounding box center [129, 234] width 12 height 12
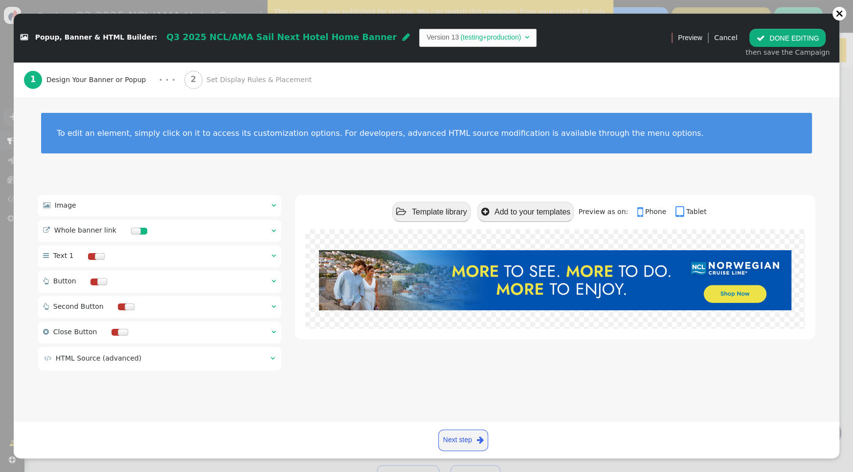
click at [247, 76] on span "Set Display Rules & Placement" at bounding box center [260, 80] width 109 height 10
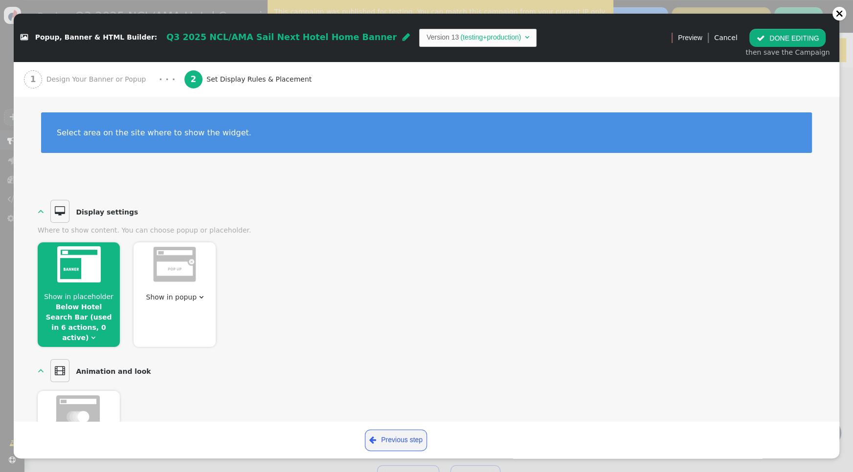
click at [95, 321] on span "Show in placeholder Below Hotel Search Bar (used in 6 actions, 0 active) " at bounding box center [79, 317] width 82 height 51
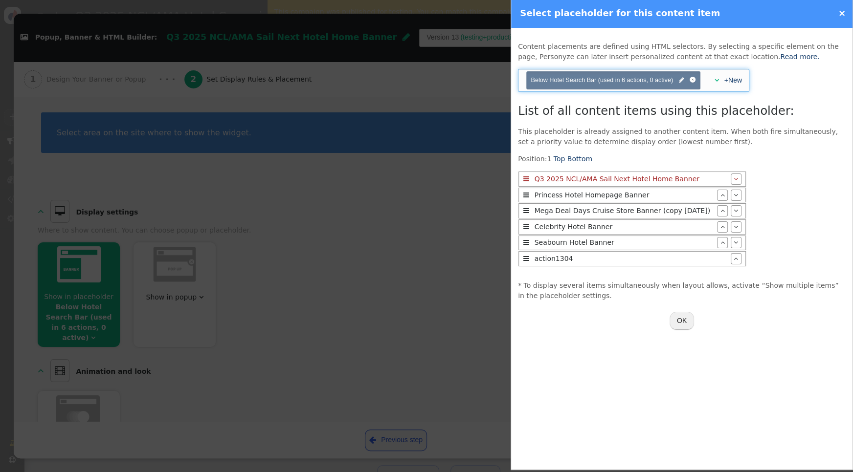
click at [714, 79] on span "" at bounding box center [716, 80] width 4 height 7
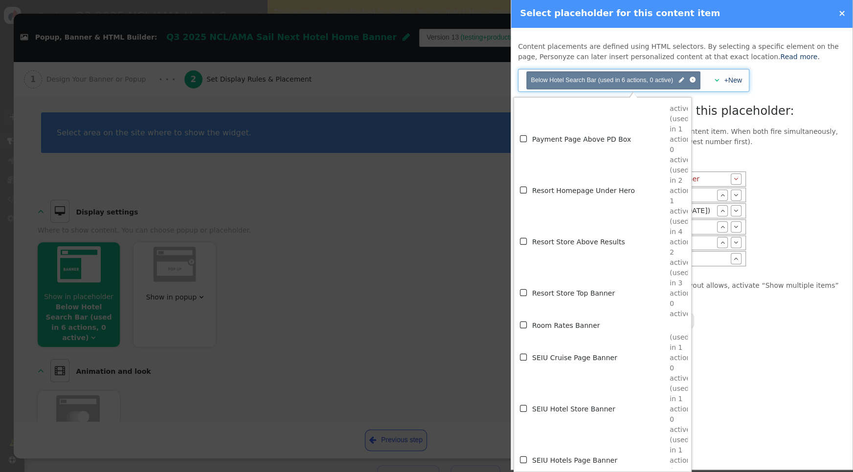
scroll to position [6128, 0]
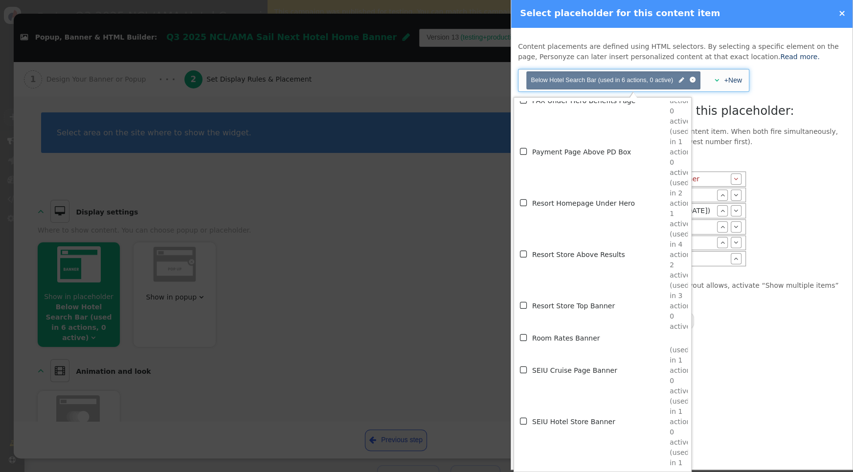
click at [523, 205] on span "" at bounding box center [524, 203] width 9 height 13
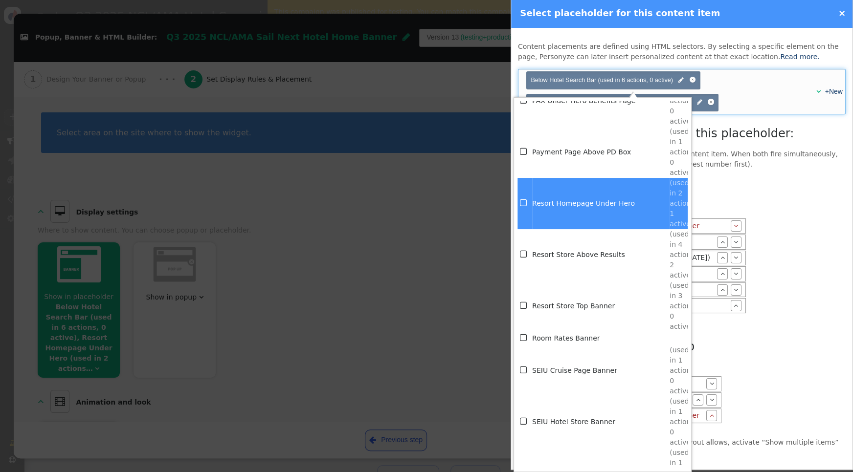
click at [780, 179] on div "Below Hotel Search Bar Position: 1 Top Bottom  Q3 2025 NCL/AMA Sail Next Hotel…" at bounding box center [682, 304] width 328 height 254
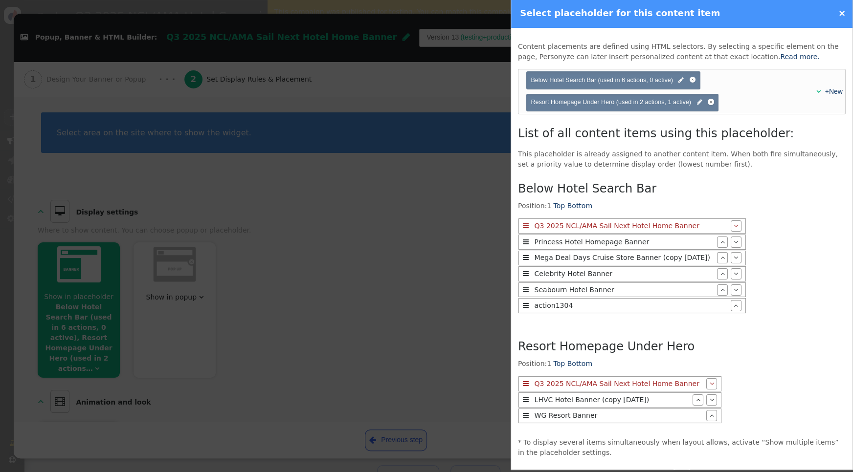
scroll to position [27, 0]
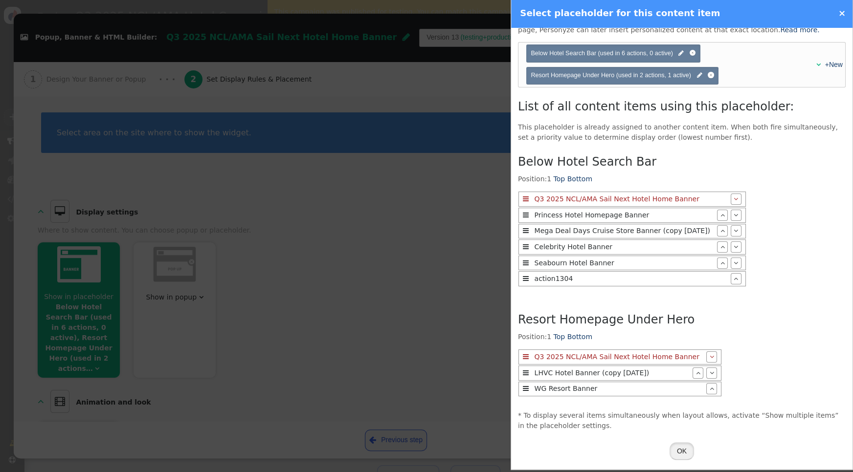
click at [683, 443] on button "OK" at bounding box center [682, 452] width 24 height 18
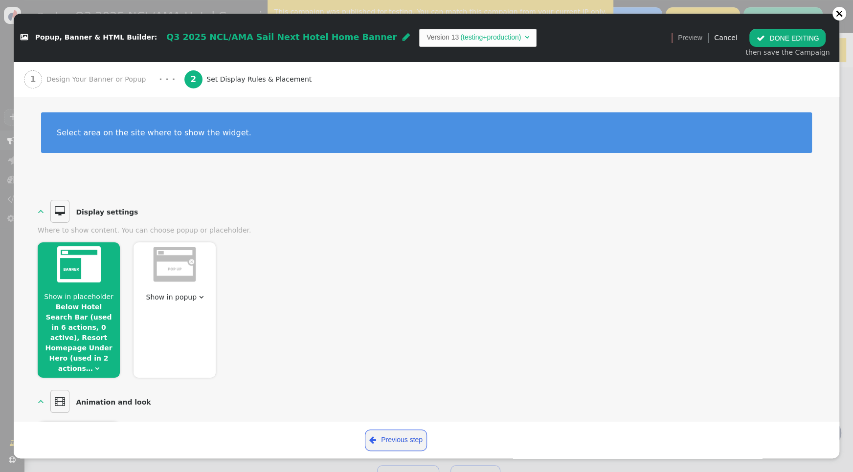
click at [783, 39] on button " DONE EDITING" at bounding box center [787, 38] width 76 height 18
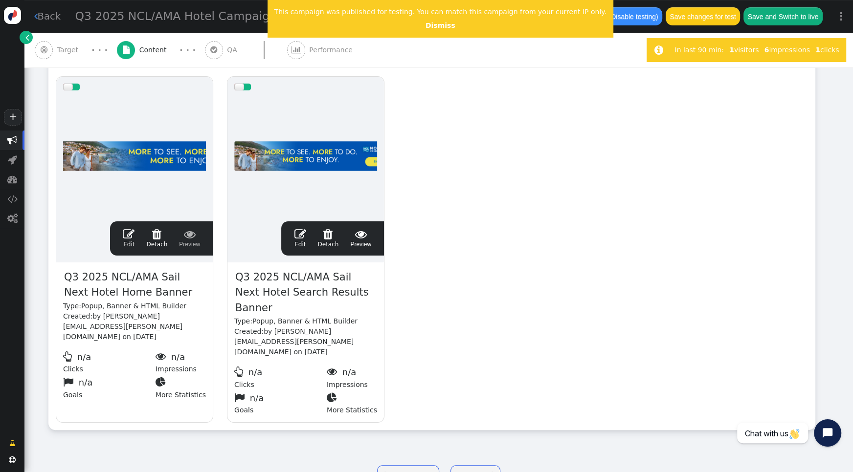
click at [715, 18] on button "Save changes for test" at bounding box center [703, 16] width 74 height 18
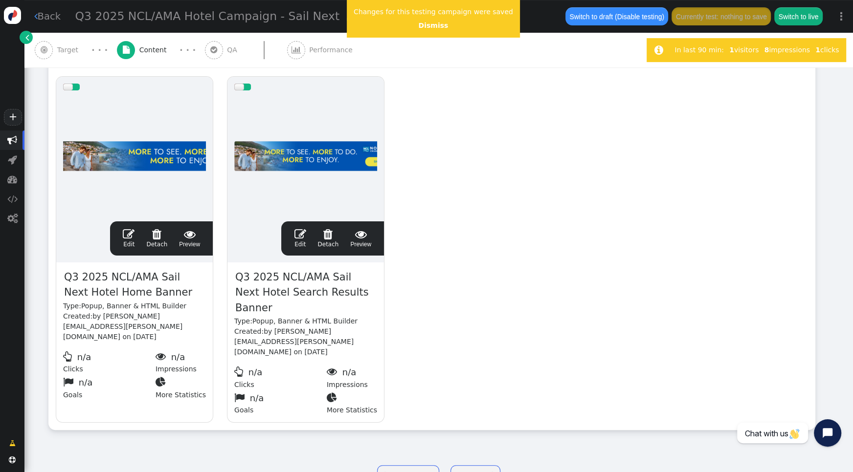
click at [82, 48] on div "· · ·" at bounding box center [99, 50] width 35 height 13
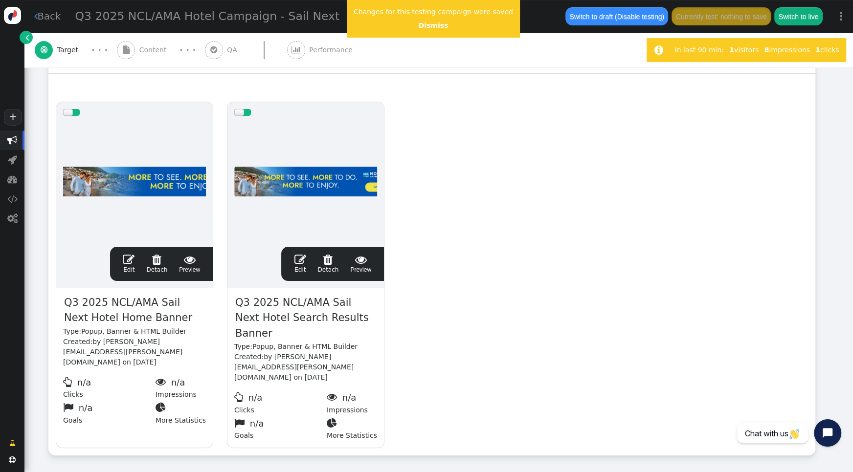
scroll to position [186, 0]
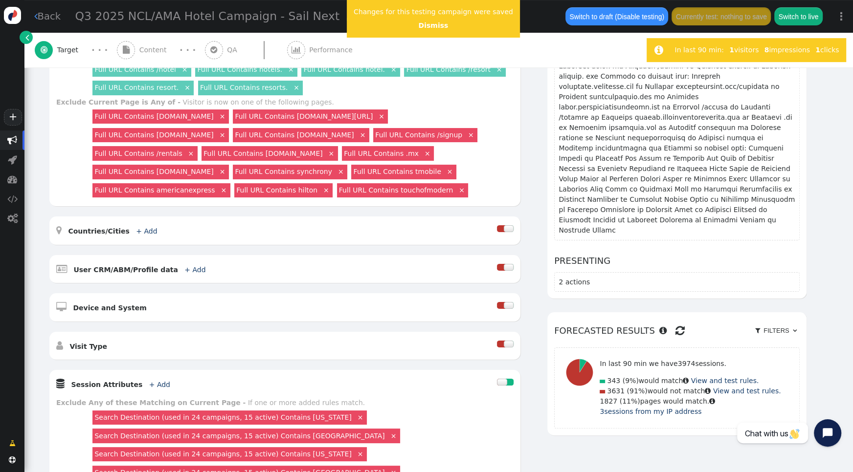
click at [505, 347] on div at bounding box center [509, 344] width 10 height 7
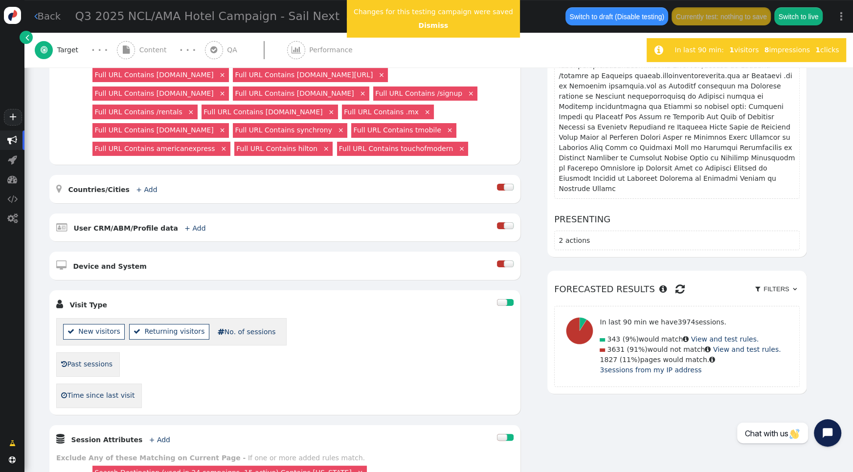
scroll to position [246, 0]
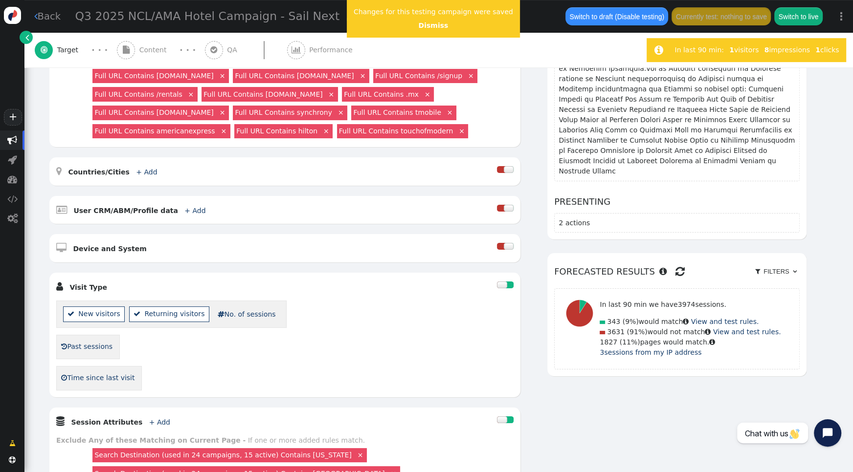
click at [506, 286] on div at bounding box center [502, 285] width 10 height 7
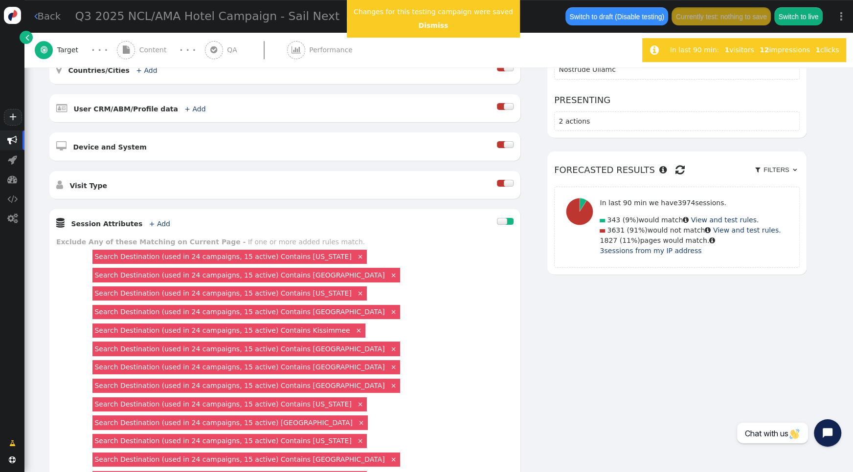
scroll to position [708, 0]
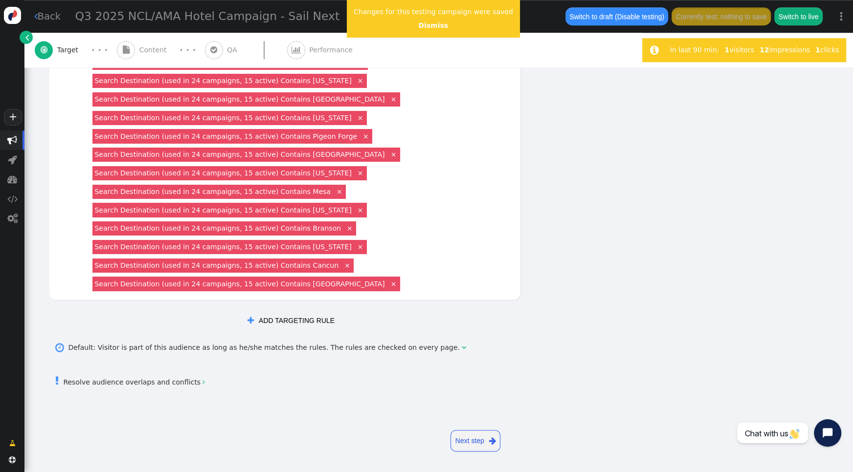
click at [299, 320] on button " ADD TARGETING RULE" at bounding box center [291, 321] width 101 height 18
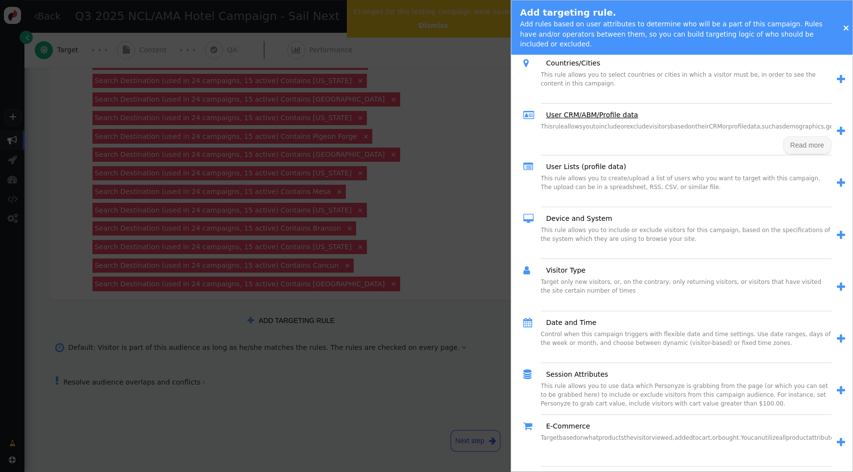
scroll to position [83, 0]
click at [587, 320] on link "Date and Time" at bounding box center [567, 323] width 57 height 10
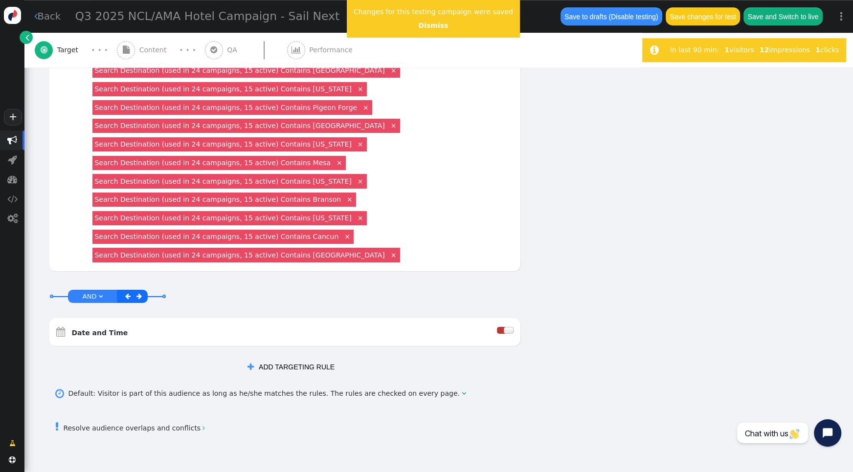
scroll to position [783, 0]
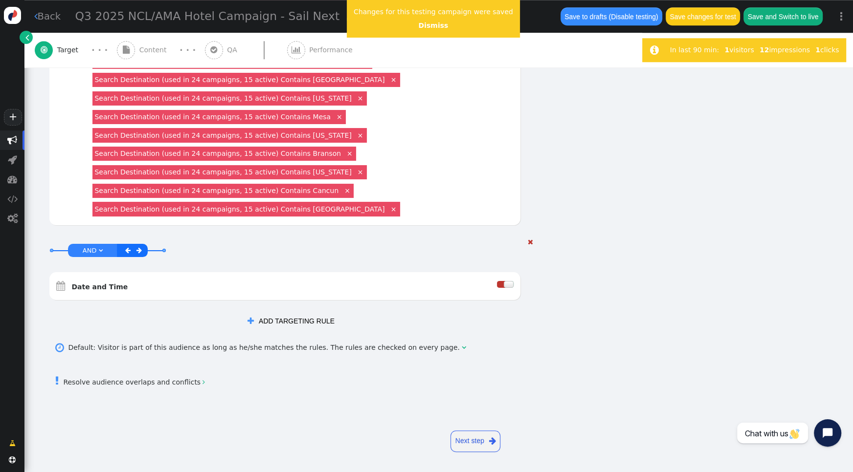
click at [509, 285] on div at bounding box center [509, 284] width 10 height 7
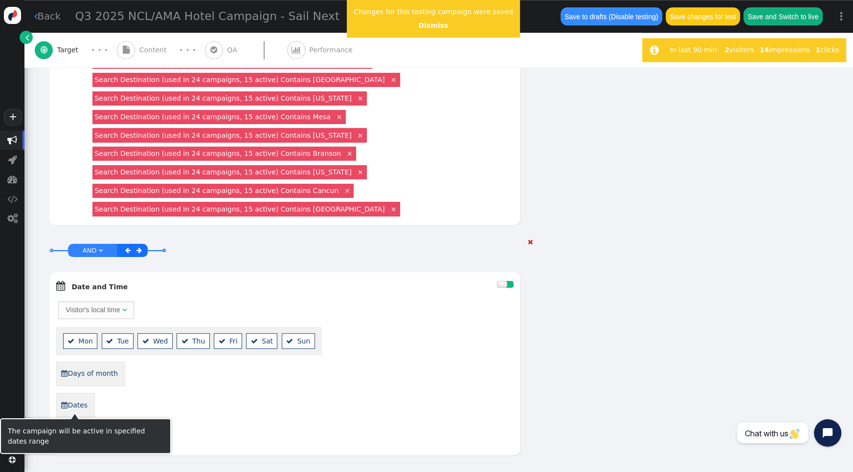
click at [78, 408] on link " Dates" at bounding box center [74, 405] width 27 height 17
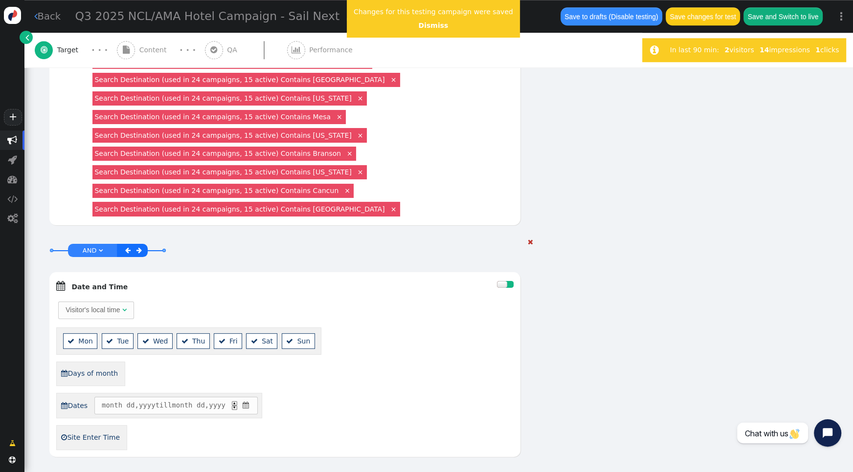
click at [250, 407] on span "" at bounding box center [245, 406] width 9 height 10
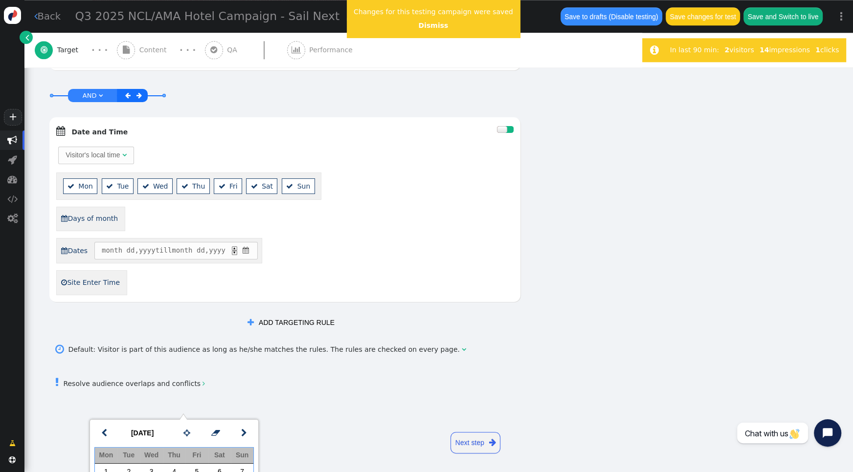
scroll to position [74, 0]
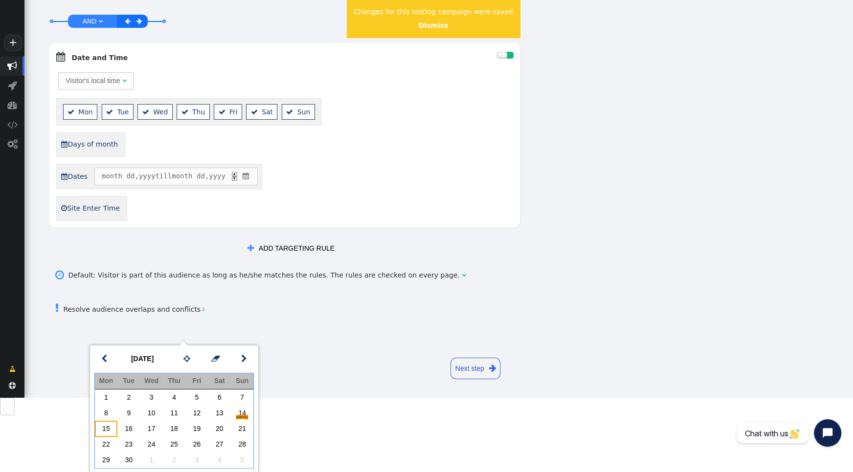
click at [101, 429] on td "15" at bounding box center [106, 429] width 22 height 16
click at [198, 446] on td "26" at bounding box center [196, 445] width 22 height 16
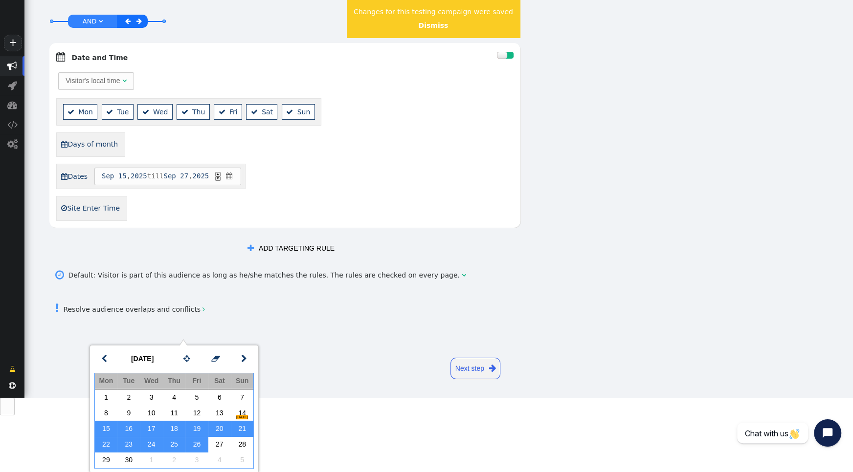
click at [640, 306] on div " Resolve audience overlaps and conflicts " at bounding box center [438, 308] width 781 height 29
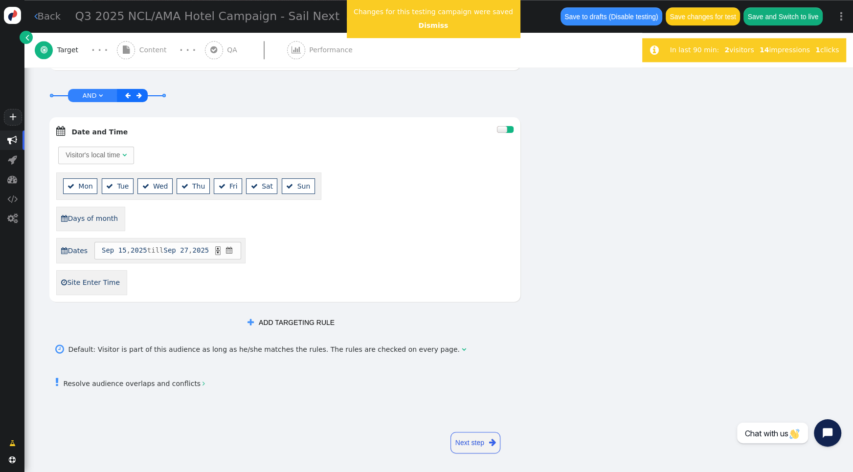
scroll to position [937, 0]
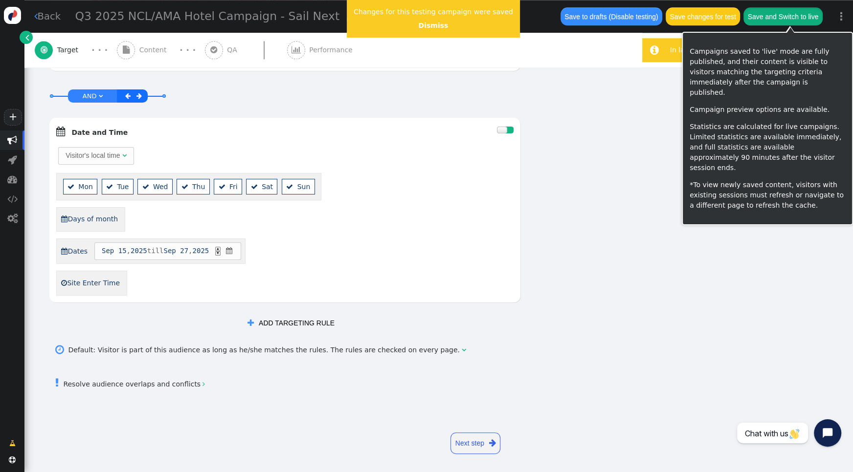
click at [779, 15] on button "Save and Switch to live" at bounding box center [782, 16] width 79 height 18
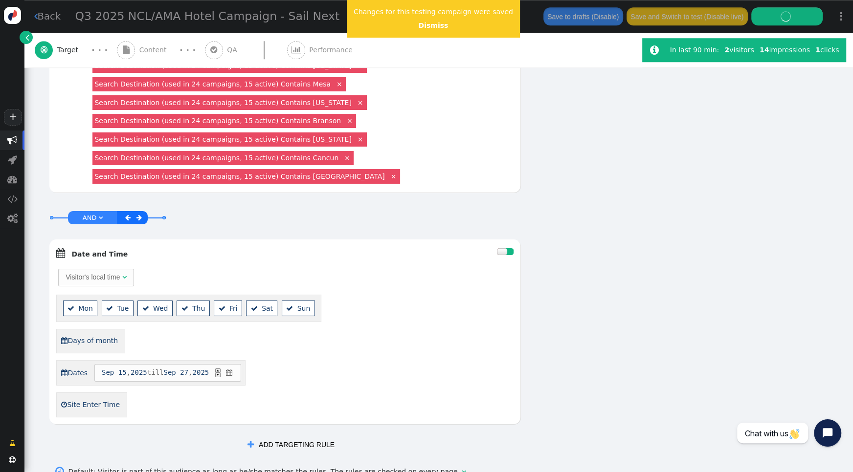
scroll to position [822, 0]
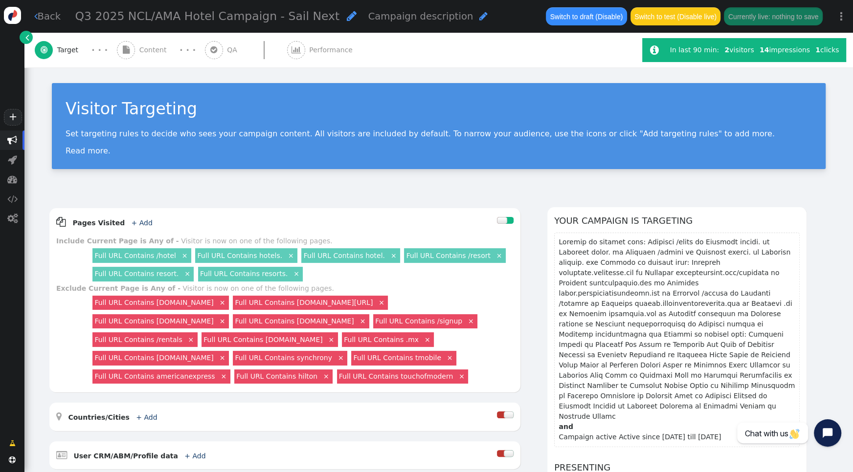
click at [419, 161] on div "Visitor Targeting Set targeting rules to decide who sees your campaign content.…" at bounding box center [439, 126] width 774 height 86
click at [11, 141] on span "" at bounding box center [12, 140] width 10 height 10
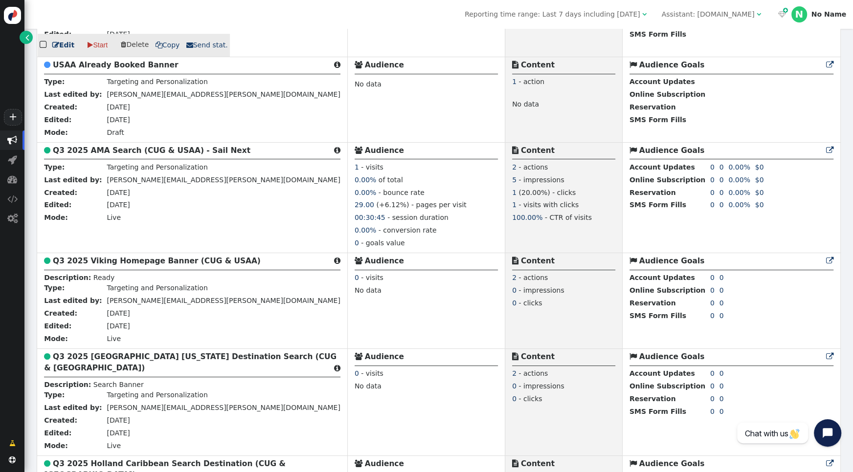
scroll to position [818, 0]
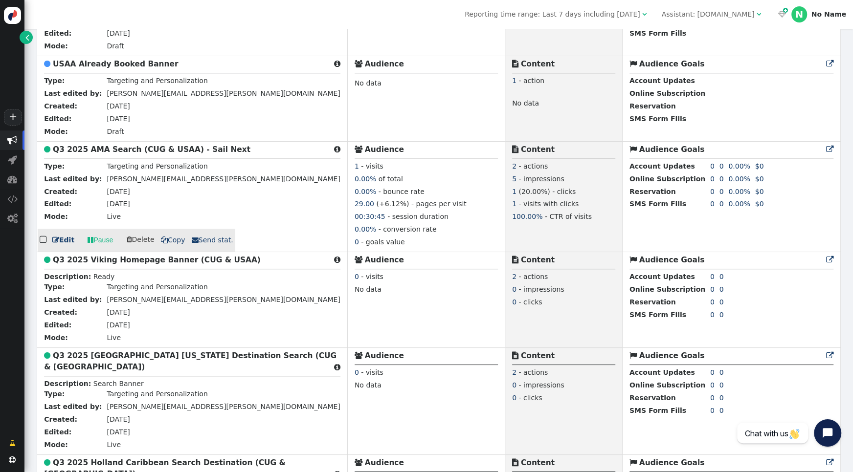
click at [143, 154] on b "Q3 2025 AMA Search (CUG & USAA) - Sail Next" at bounding box center [152, 149] width 198 height 9
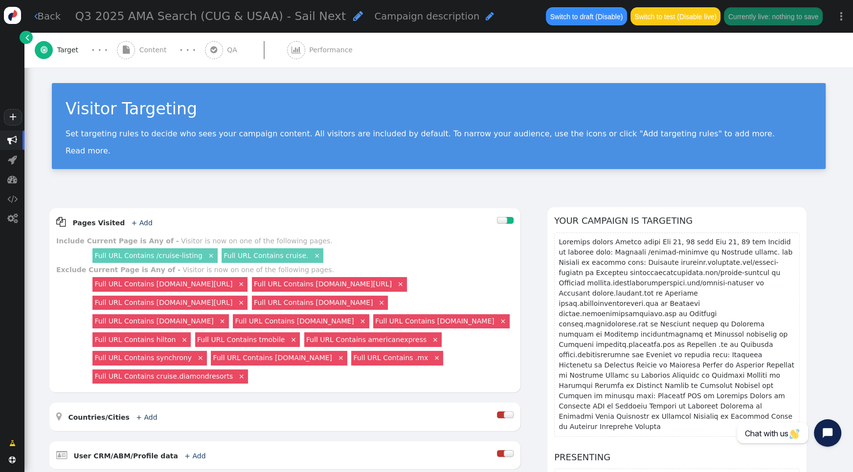
click at [143, 51] on span "Content" at bounding box center [154, 50] width 31 height 10
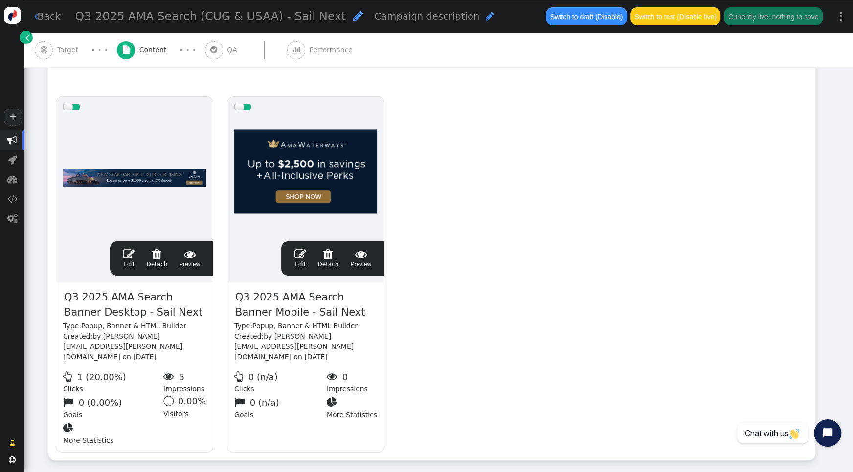
scroll to position [184, 0]
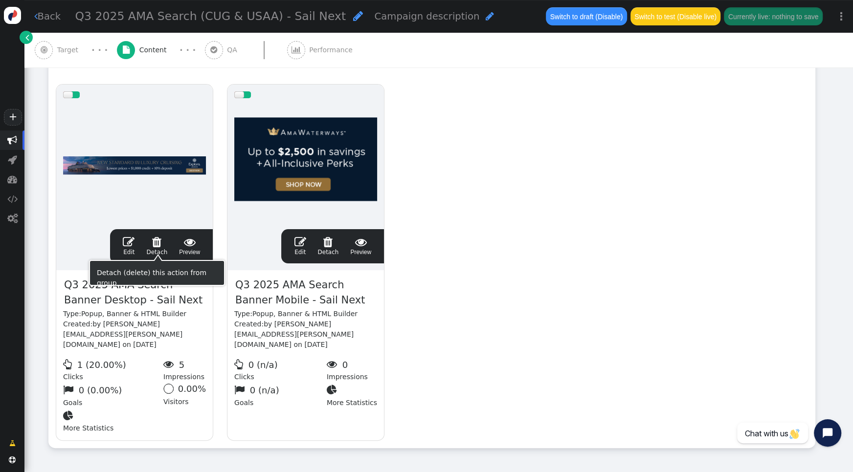
click at [129, 241] on span "" at bounding box center [129, 242] width 12 height 12
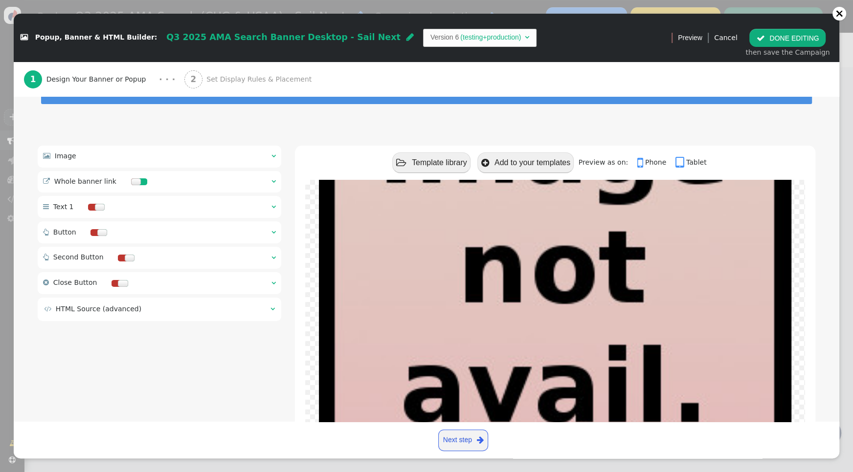
scroll to position [55, 0]
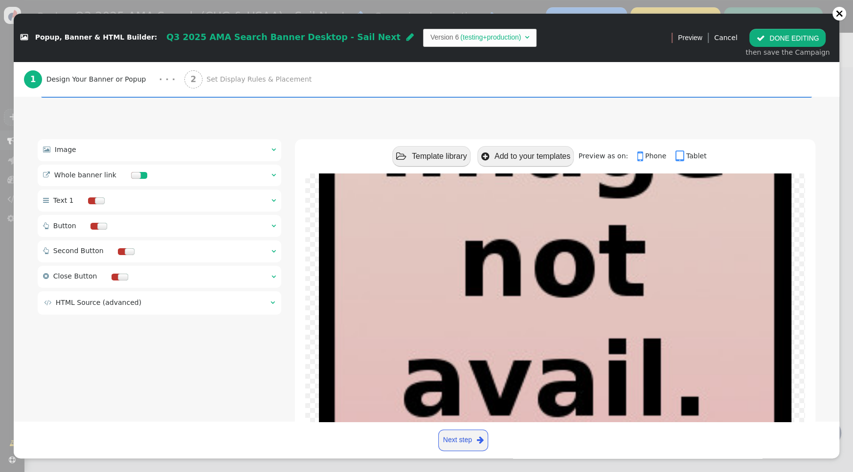
click at [272, 148] on span "" at bounding box center [273, 149] width 4 height 7
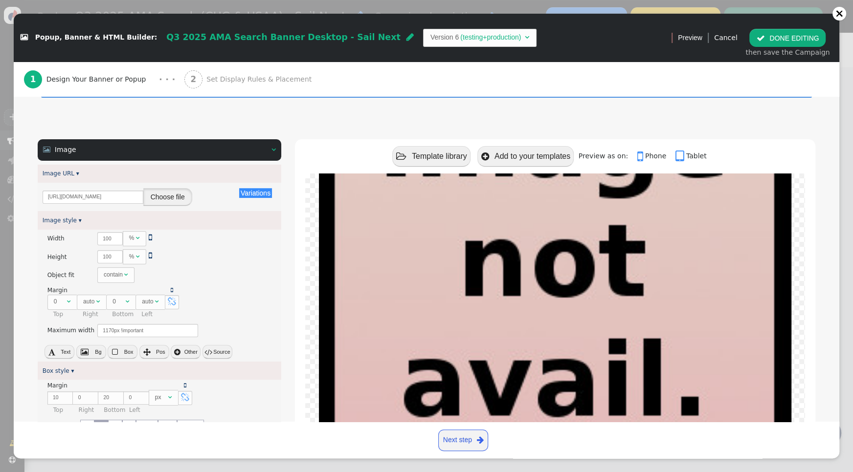
drag, startPoint x: 157, startPoint y: 196, endPoint x: 201, endPoint y: 191, distance: 44.3
click at [157, 195] on button "Choose file" at bounding box center [167, 197] width 49 height 18
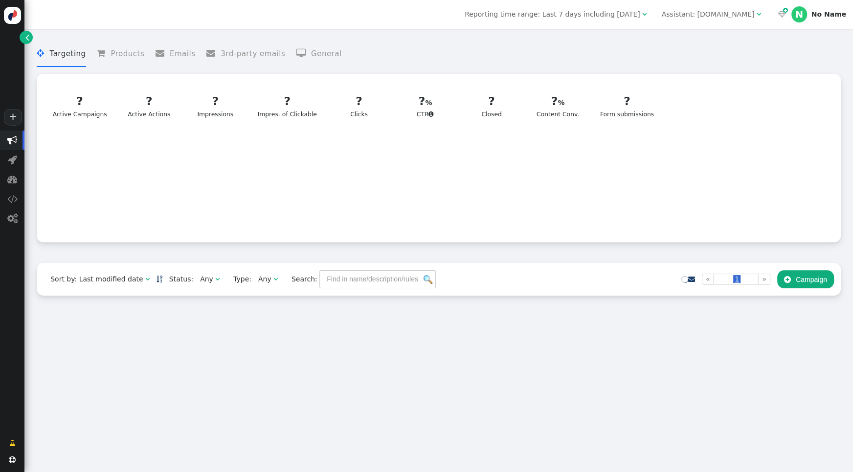
click at [726, 10] on div "Assistant: [DOMAIN_NAME]" at bounding box center [707, 14] width 93 height 10
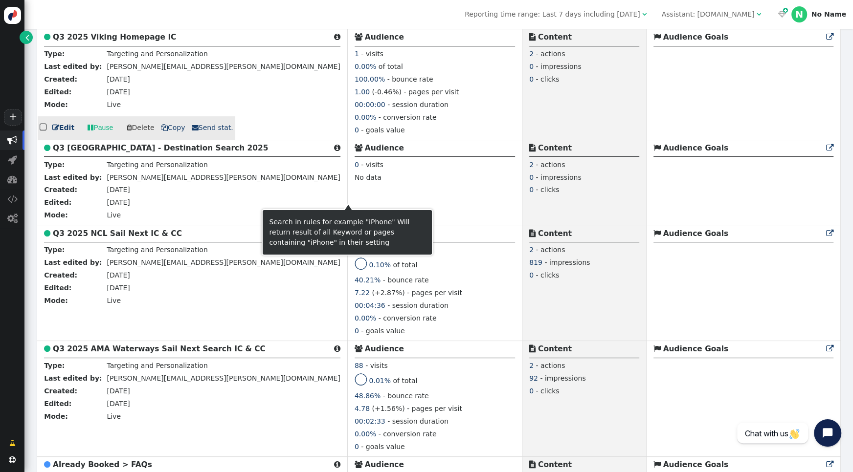
scroll to position [308, 0]
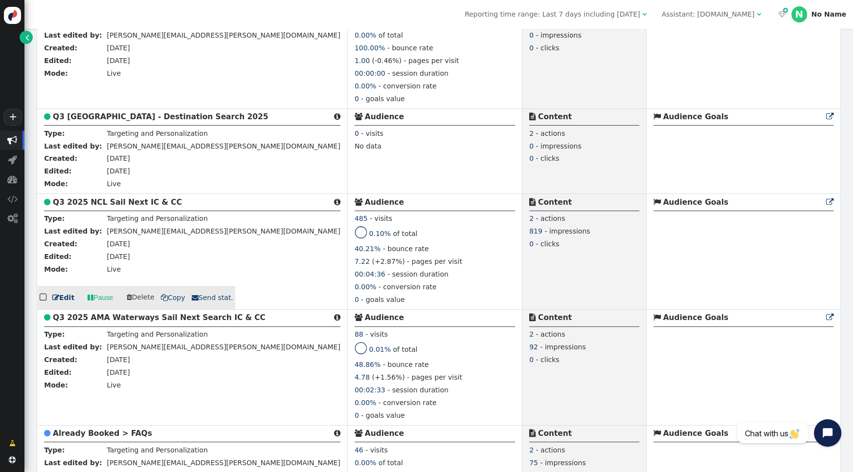
click at [105, 207] on b "Q3 2025 NCL Sail Next IC & CC" at bounding box center [117, 202] width 129 height 9
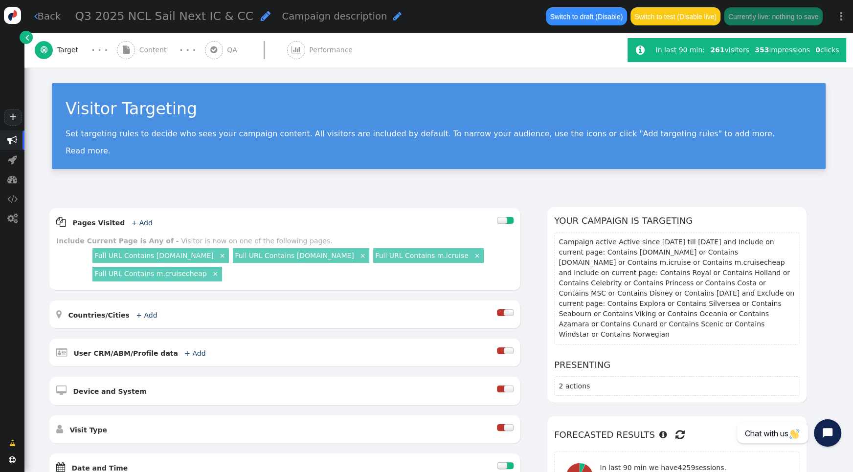
click at [164, 48] on span "Content" at bounding box center [154, 50] width 31 height 10
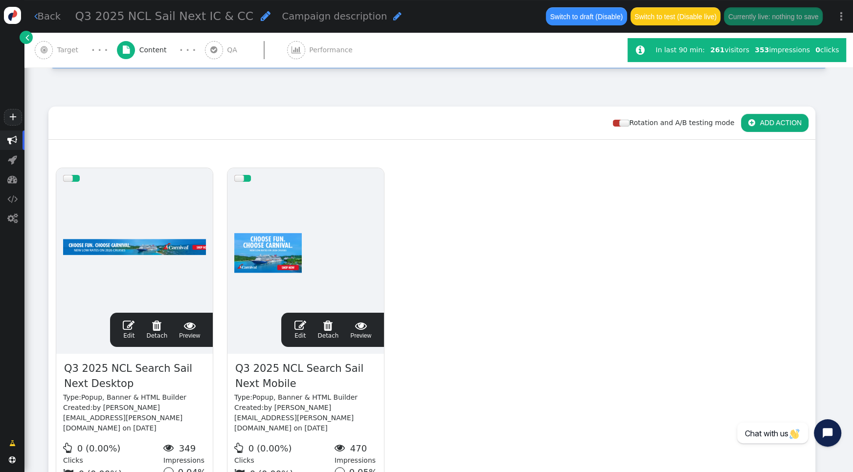
scroll to position [111, 0]
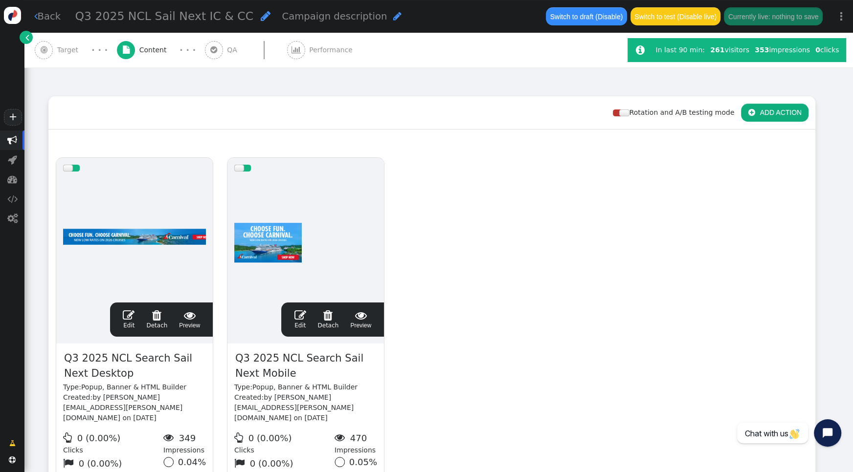
click at [125, 313] on span "" at bounding box center [129, 316] width 12 height 12
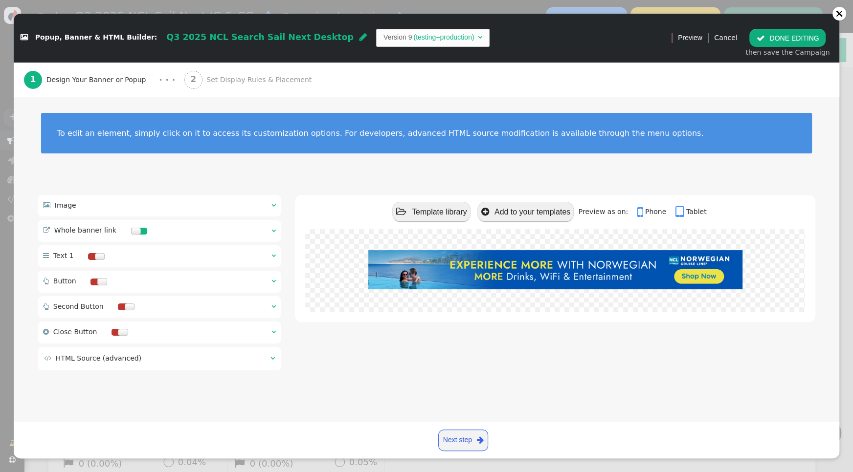
click at [274, 230] on span "" at bounding box center [273, 230] width 4 height 7
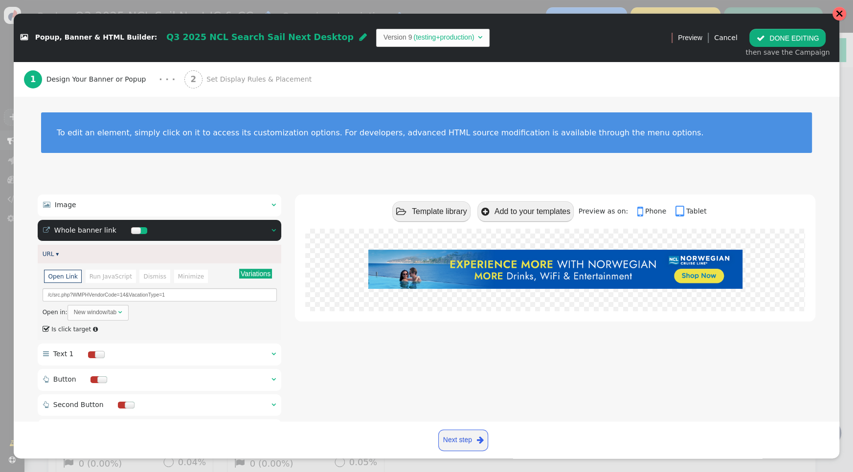
click at [840, 14] on div at bounding box center [839, 14] width 8 height 8
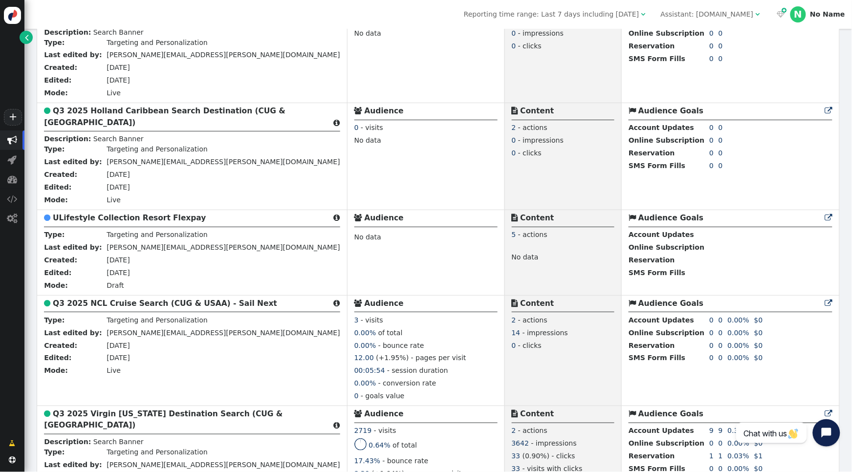
scroll to position [1061, 0]
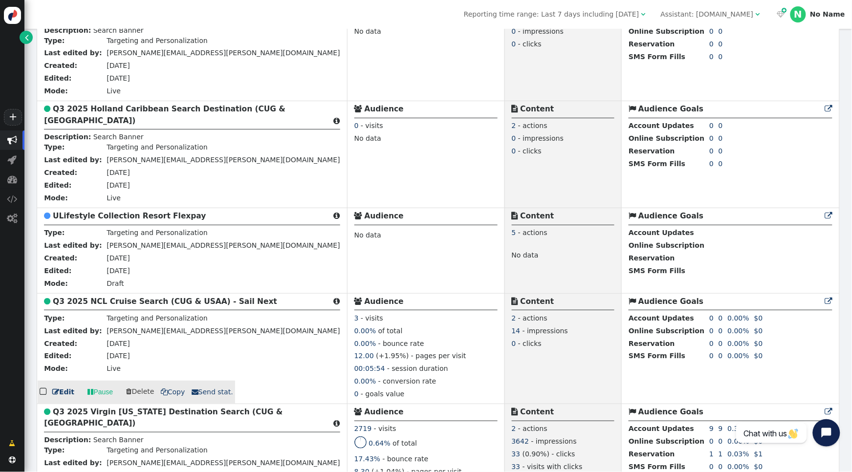
click at [95, 306] on b "Q3 2025 NCL Cruise Search (CUG & USAA) - Sail Next" at bounding box center [165, 301] width 224 height 9
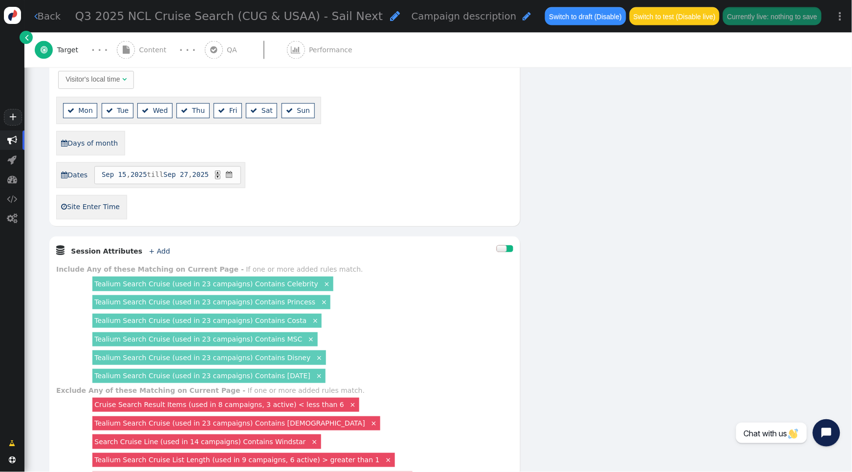
scroll to position [526, 0]
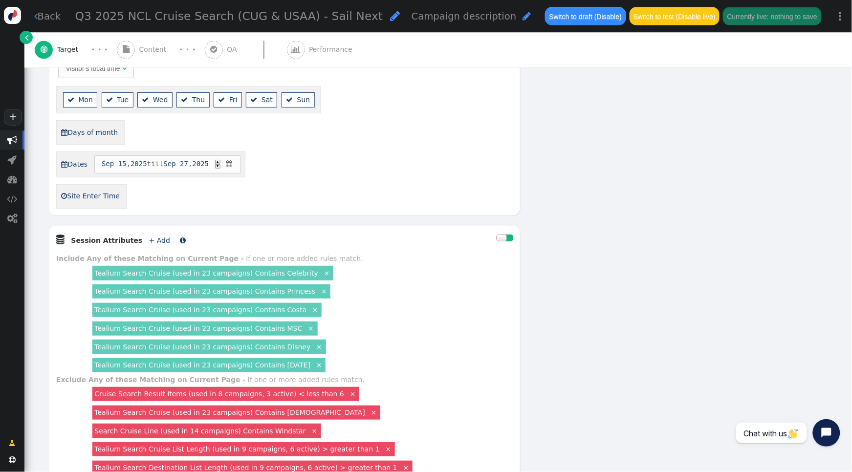
click at [149, 241] on link "+ Add" at bounding box center [159, 241] width 21 height 8
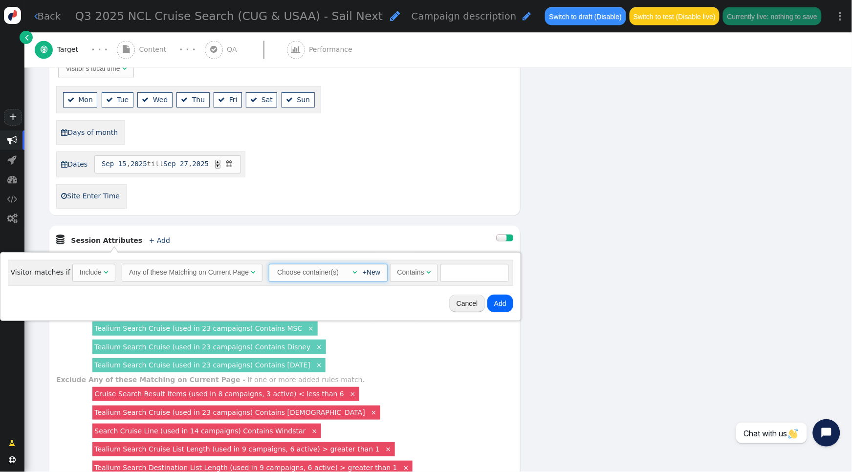
click at [353, 271] on span "" at bounding box center [355, 272] width 4 height 7
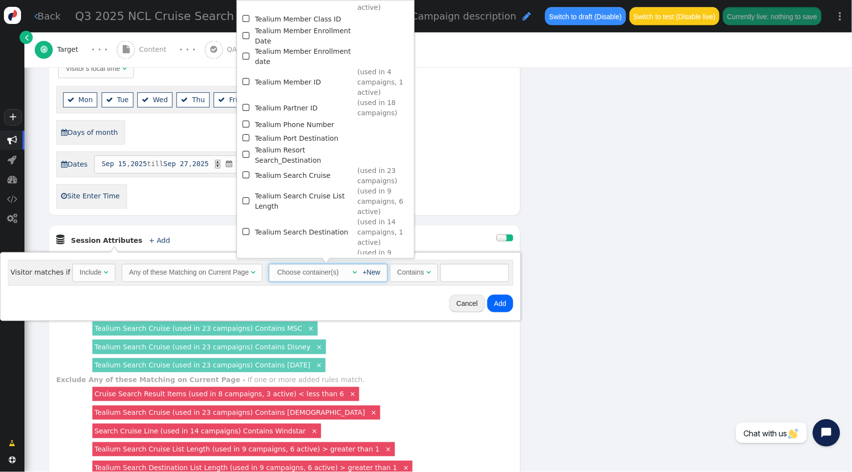
scroll to position [1085, 0]
click at [247, 167] on span "" at bounding box center [247, 173] width 9 height 13
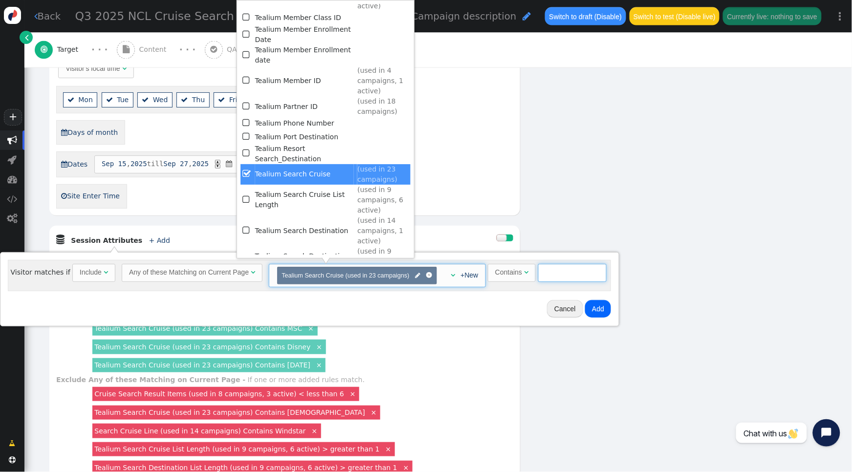
click at [597, 272] on input "text" at bounding box center [572, 273] width 68 height 18
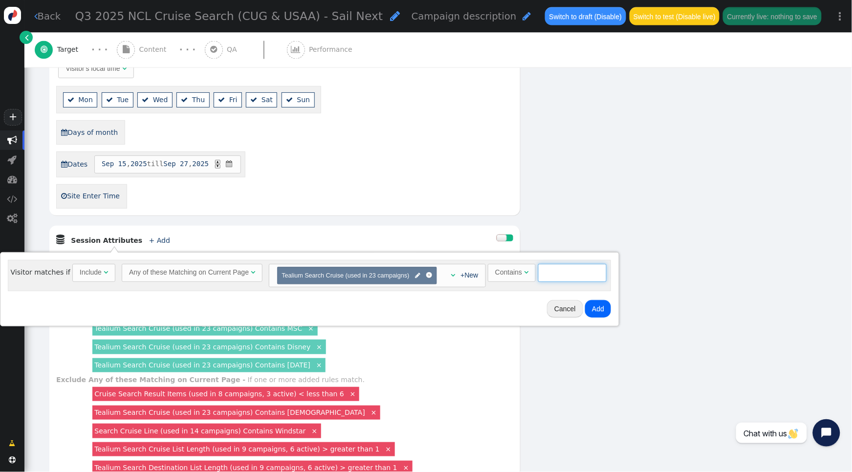
click at [597, 272] on input "text" at bounding box center [572, 273] width 68 height 18
type input "Royal"
click at [601, 312] on button "Add" at bounding box center [598, 309] width 26 height 18
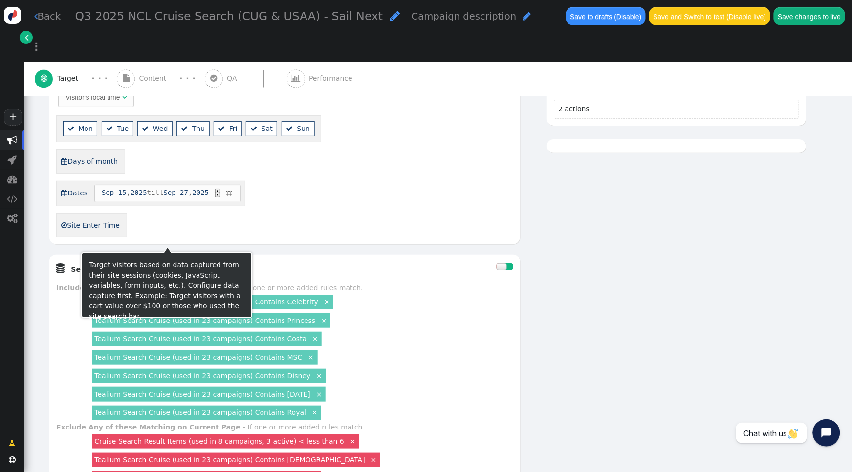
click at [149, 266] on link "+ Add" at bounding box center [159, 270] width 21 height 8
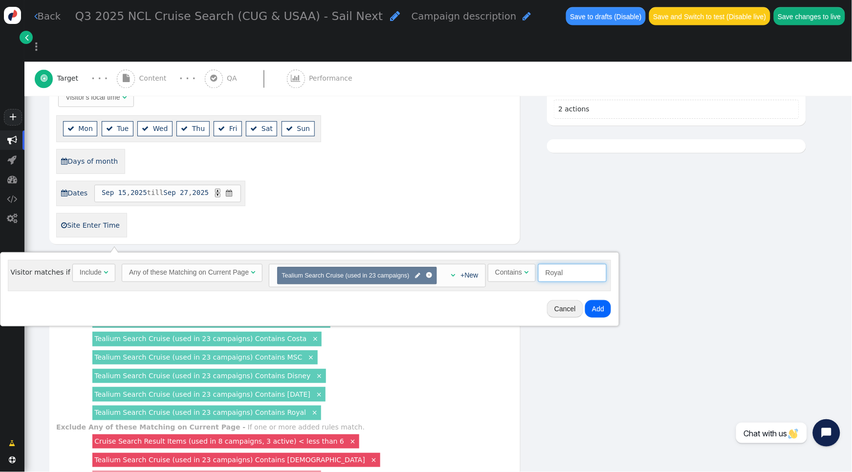
drag, startPoint x: 548, startPoint y: 273, endPoint x: 506, endPoint y: 270, distance: 42.7
click at [506, 270] on span "Contains  Royal" at bounding box center [547, 272] width 119 height 8
type input "Holland"
click at [601, 313] on button "Add" at bounding box center [598, 309] width 26 height 18
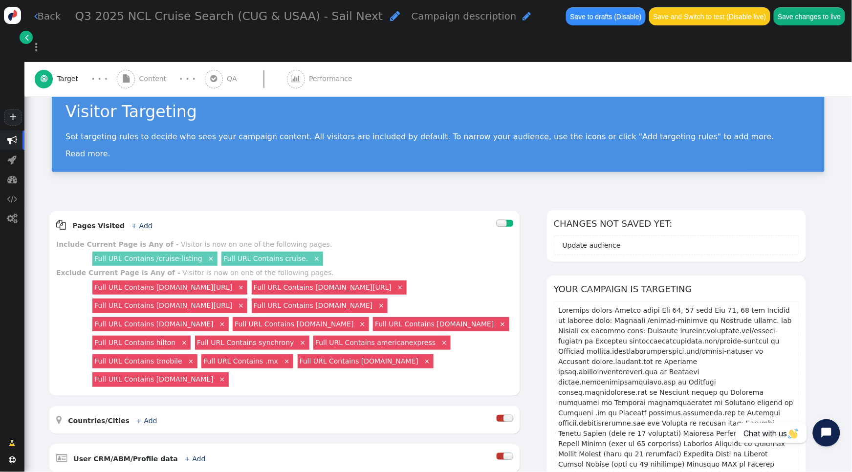
scroll to position [0, 0]
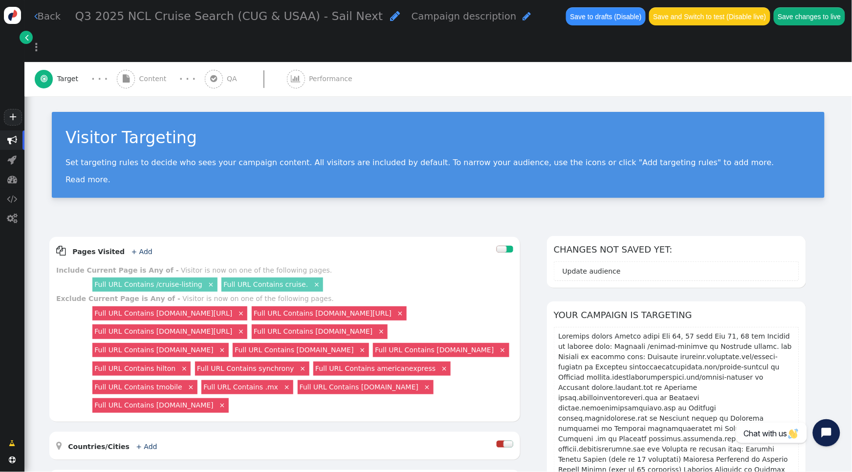
click at [781, 19] on button "Save changes to live" at bounding box center [809, 16] width 71 height 18
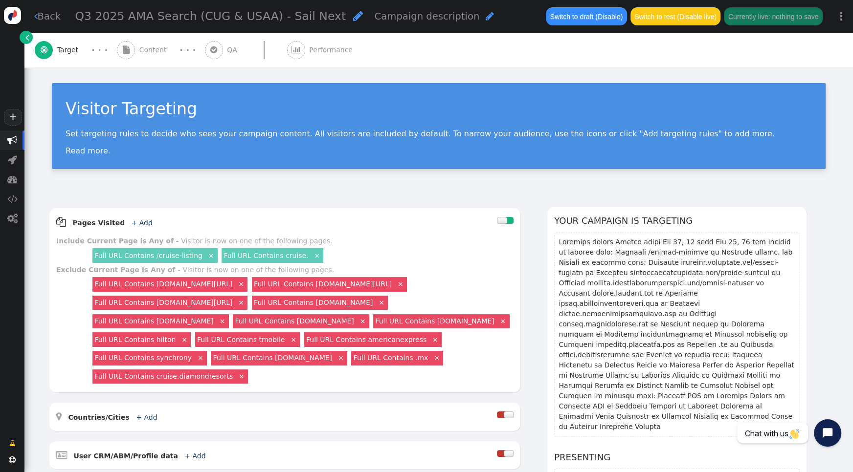
click at [146, 53] on span "Content" at bounding box center [154, 50] width 31 height 10
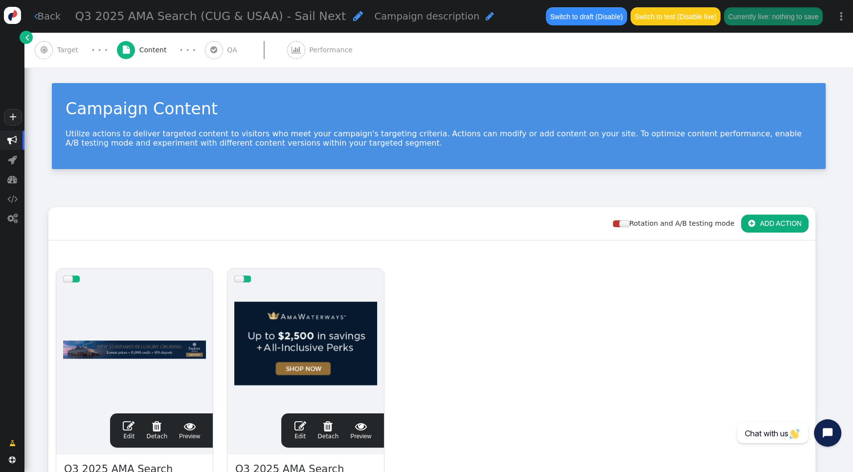
click at [130, 427] on span "" at bounding box center [129, 427] width 12 height 12
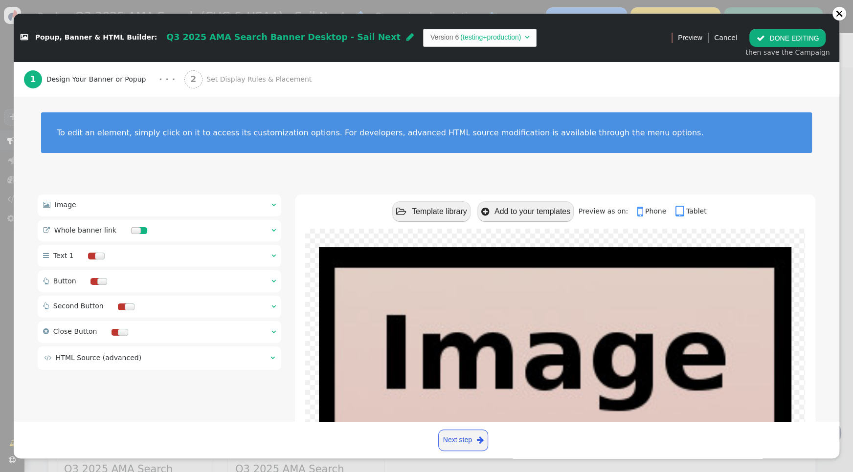
click at [274, 206] on span "" at bounding box center [273, 204] width 4 height 7
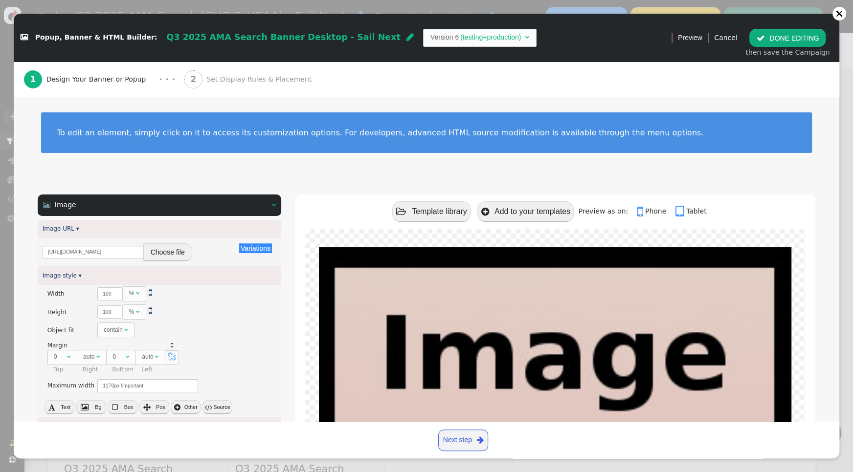
click at [156, 249] on button "Choose file" at bounding box center [167, 253] width 49 height 18
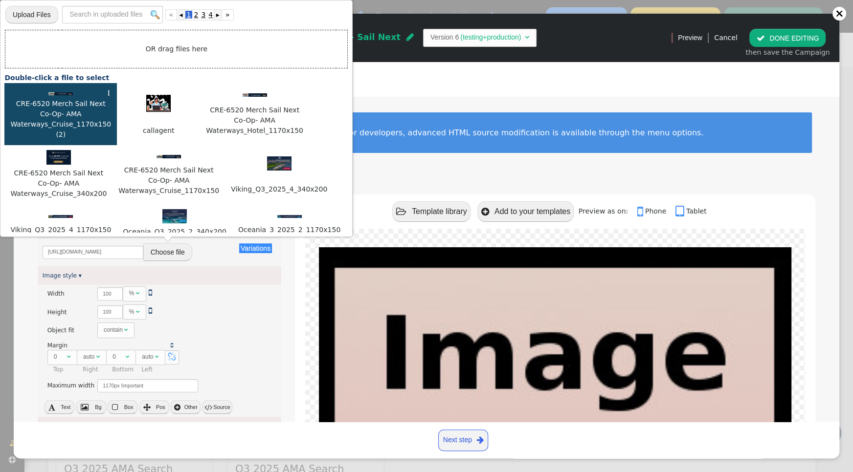
click at [55, 93] on img at bounding box center [60, 93] width 24 height 3
type input "https://cdn.personyze.com/upload/5748/027bf995dbb28981.png"
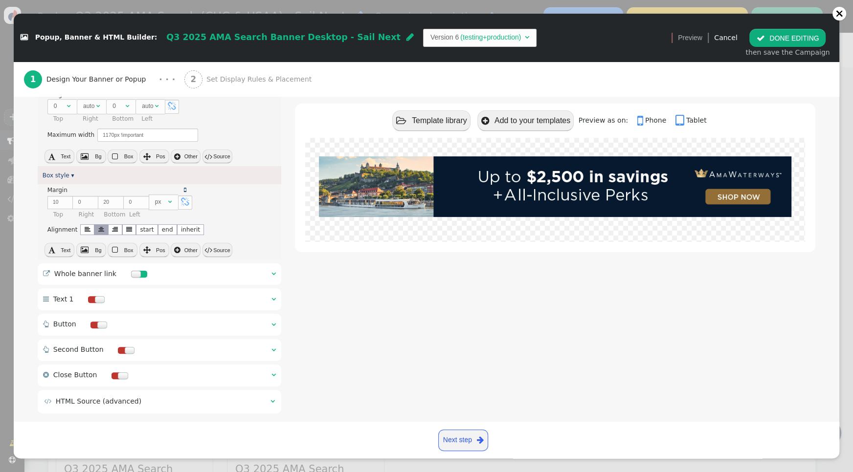
scroll to position [257, 0]
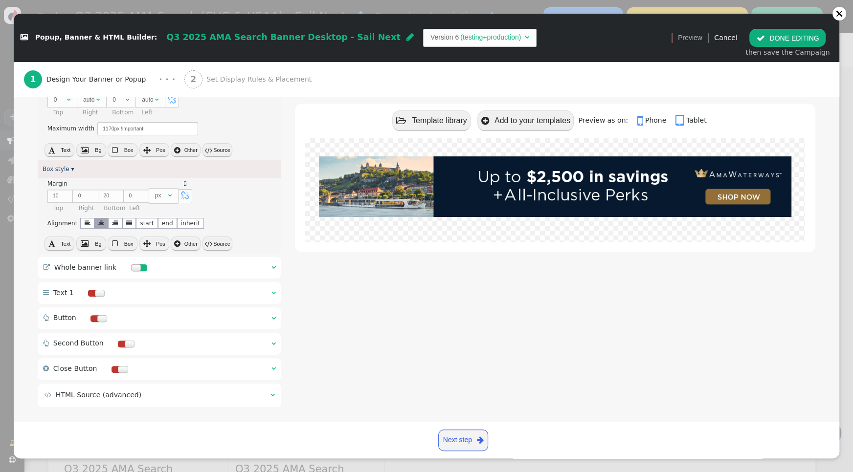
click at [274, 269] on span "" at bounding box center [273, 267] width 4 height 7
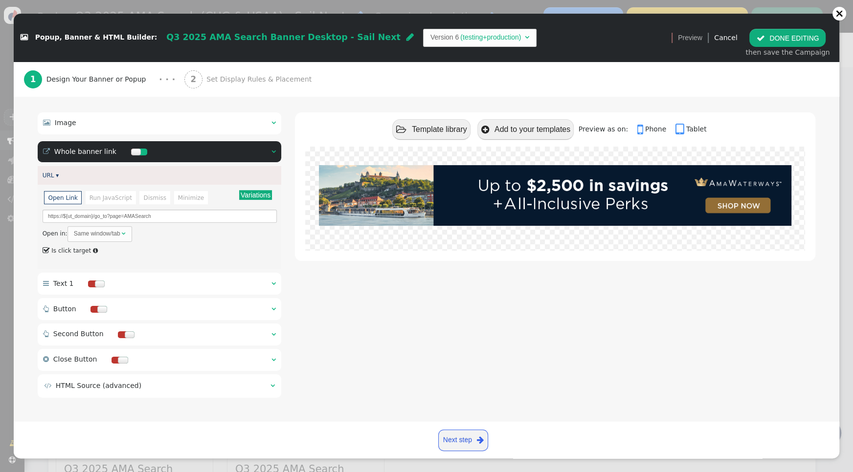
scroll to position [0, 0]
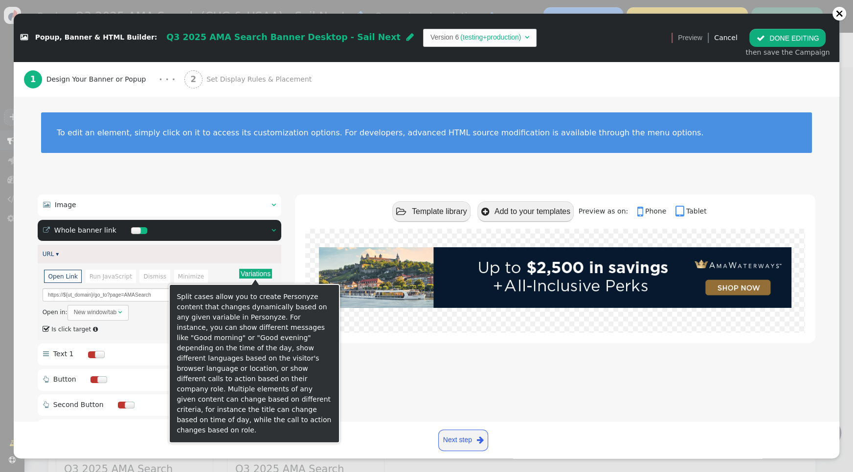
click at [265, 273] on button "Variations" at bounding box center [255, 274] width 33 height 10
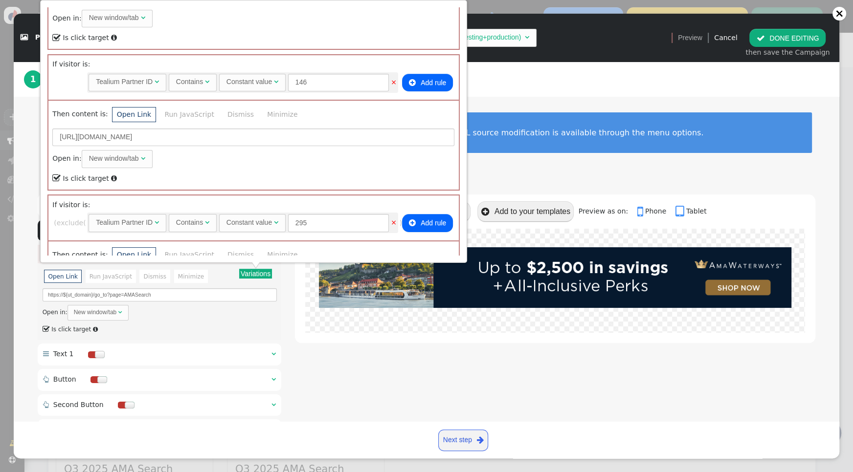
scroll to position [488, 0]
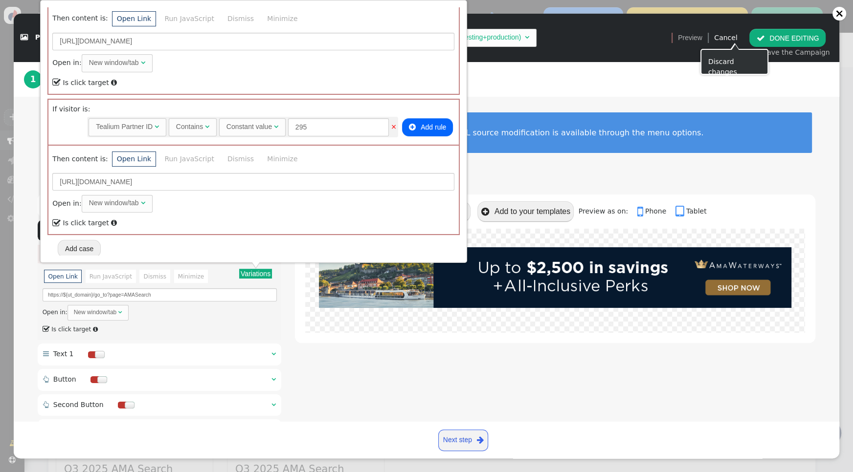
click at [774, 37] on button " DONE EDITING" at bounding box center [787, 38] width 76 height 18
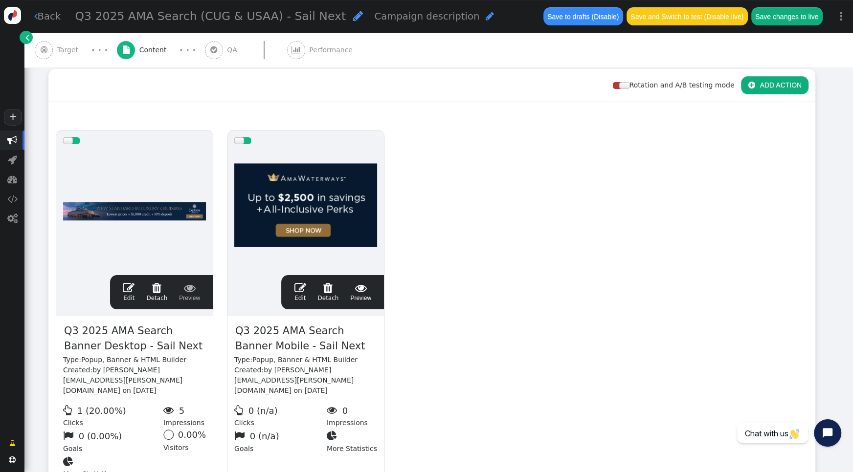
scroll to position [191, 0]
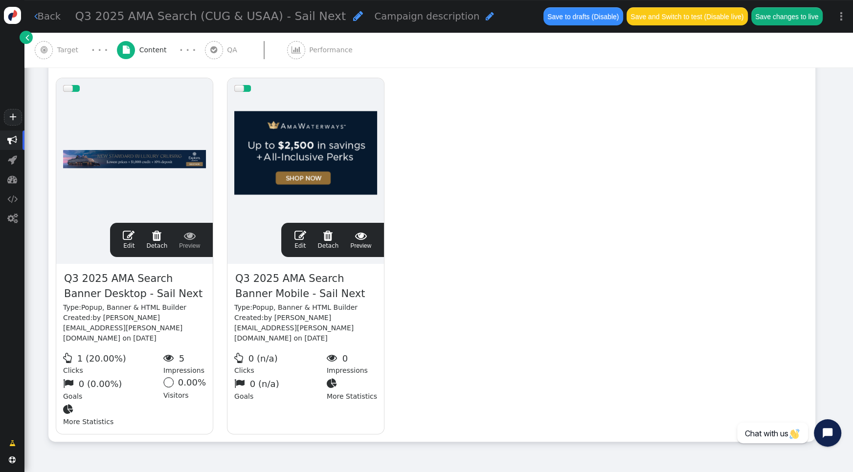
click at [301, 235] on span "" at bounding box center [300, 236] width 12 height 12
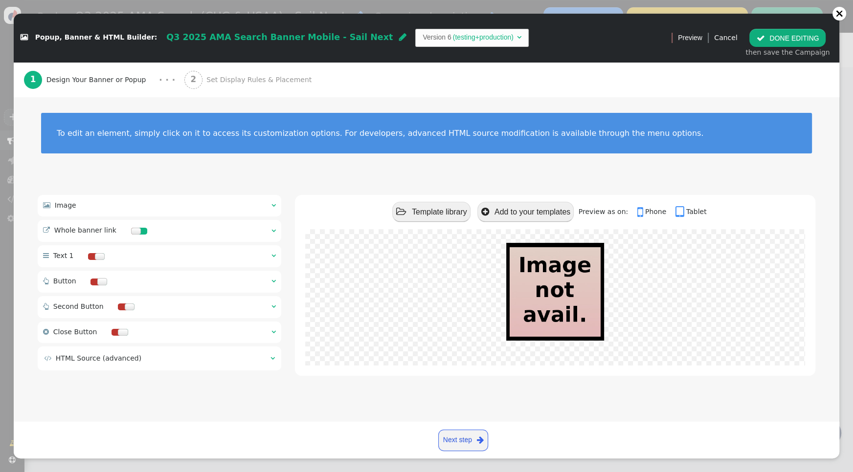
click at [277, 203] on div " Image  " at bounding box center [160, 206] width 244 height 22
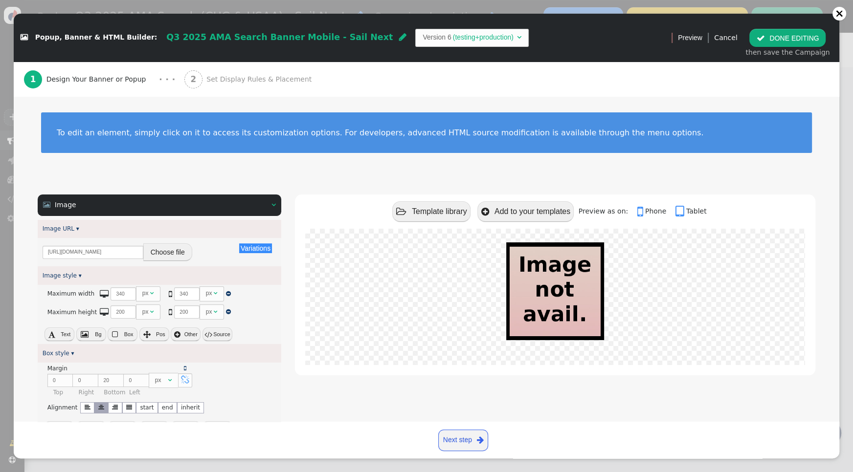
click at [188, 250] on button "Choose file" at bounding box center [167, 253] width 49 height 18
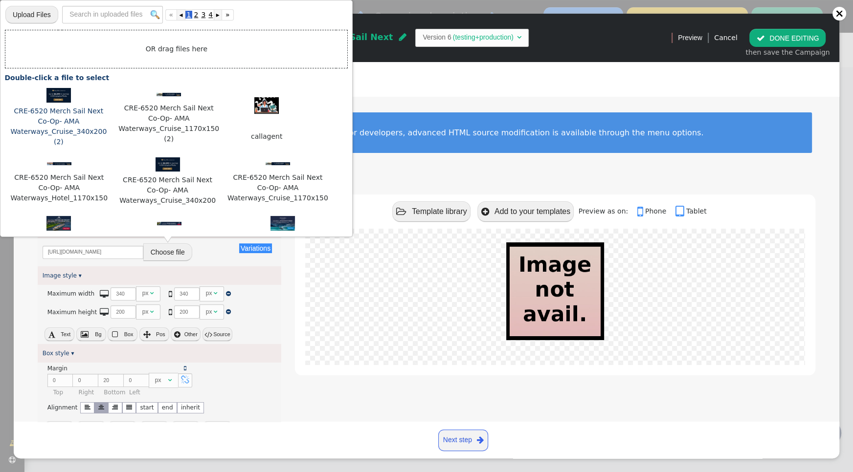
click at [56, 97] on img at bounding box center [58, 95] width 24 height 15
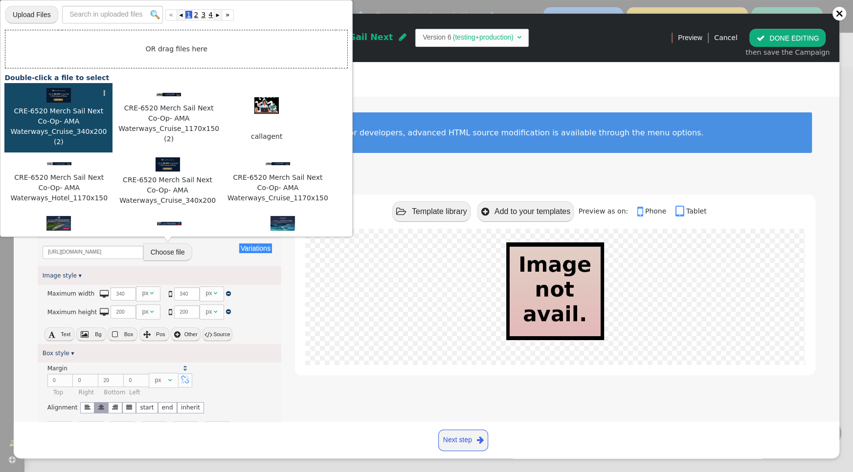
click at [56, 97] on img at bounding box center [58, 95] width 24 height 15
type input "https://cdn.personyze.com/upload/5748/97243664db0d3a23.png"
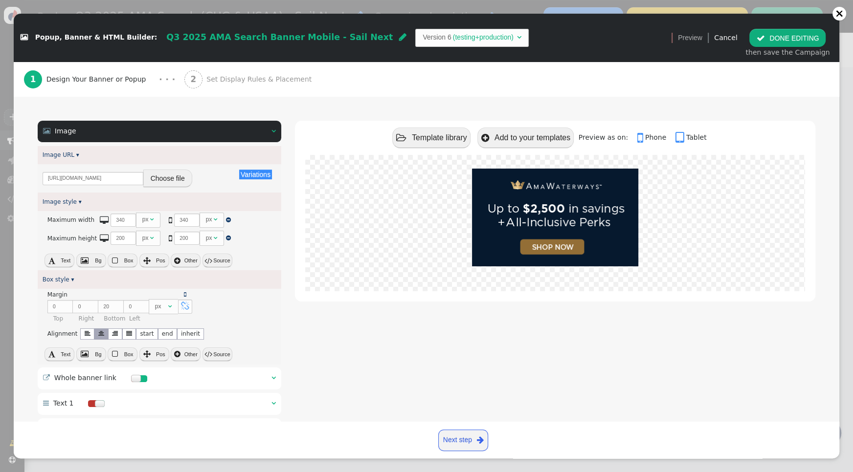
scroll to position [101, 0]
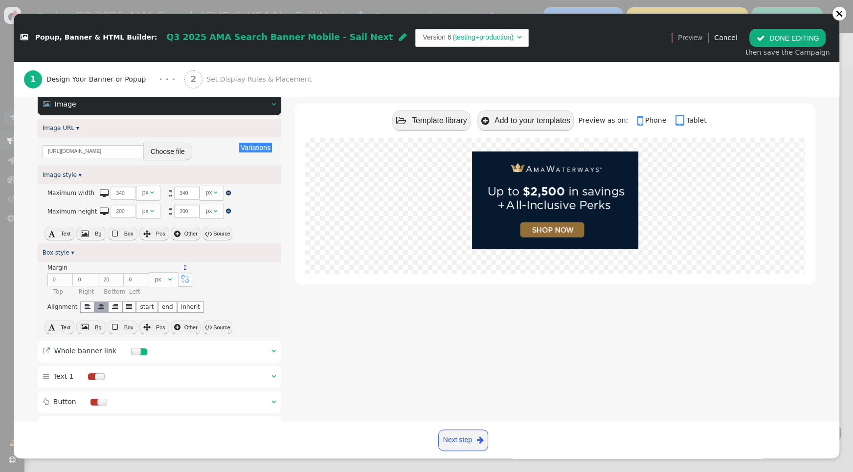
click at [271, 346] on div "" at bounding box center [273, 351] width 4 height 10
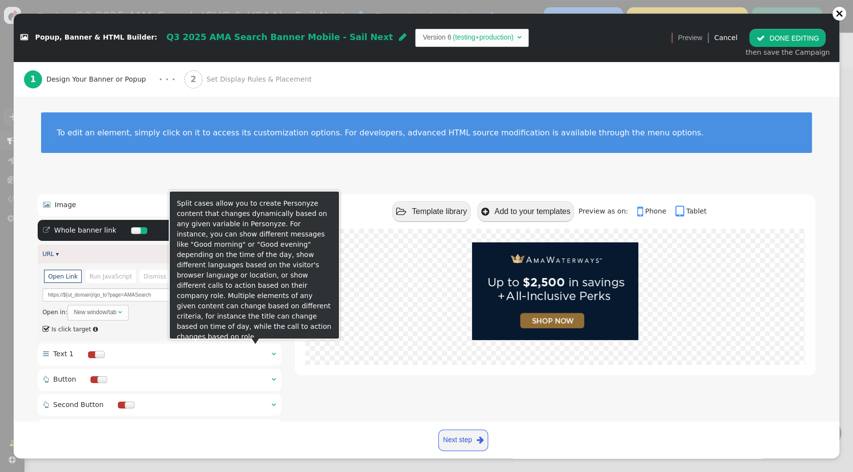
click at [338, 163] on div "To edit an element, simply click on it to access its customization options. For…" at bounding box center [427, 139] width 826 height 84
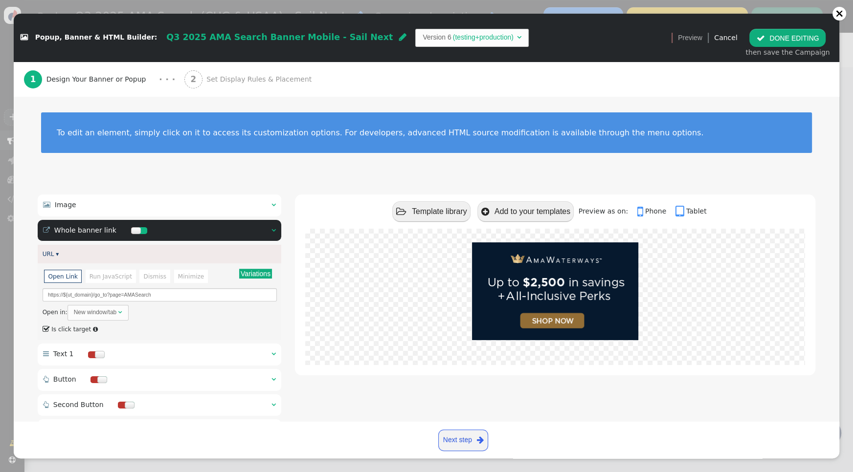
click at [261, 275] on button "Variations" at bounding box center [255, 274] width 33 height 10
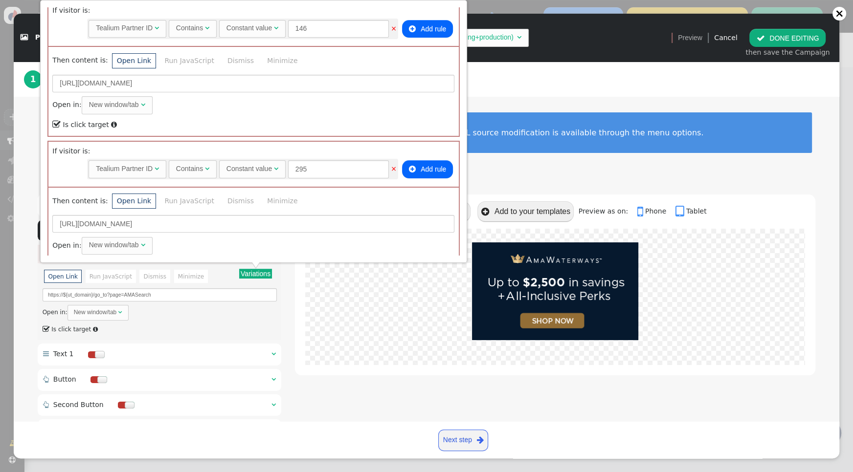
scroll to position [488, 0]
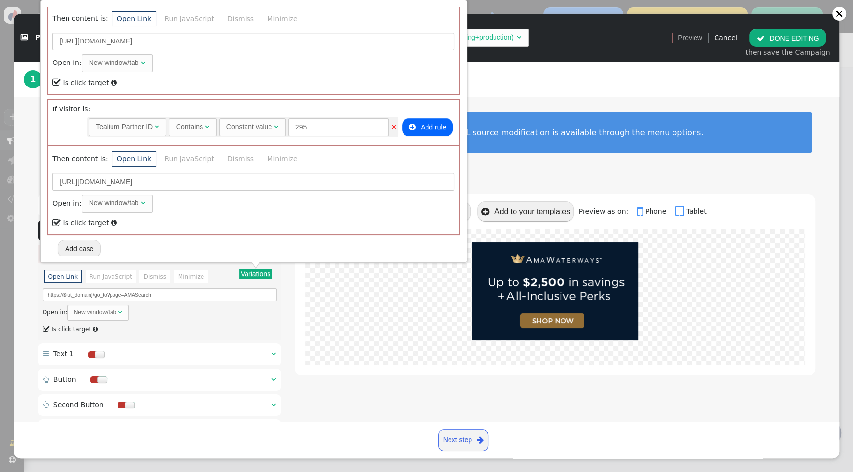
click at [770, 40] on button " DONE EDITING" at bounding box center [787, 38] width 76 height 18
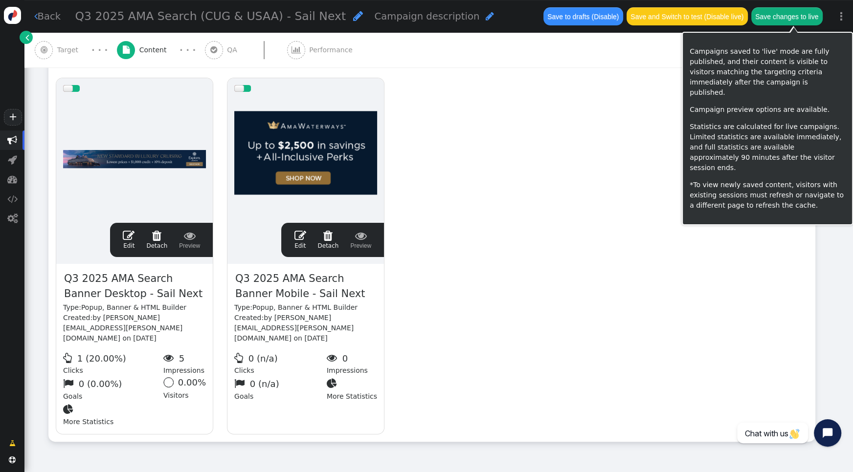
click at [799, 18] on button "Save changes to live" at bounding box center [786, 16] width 71 height 18
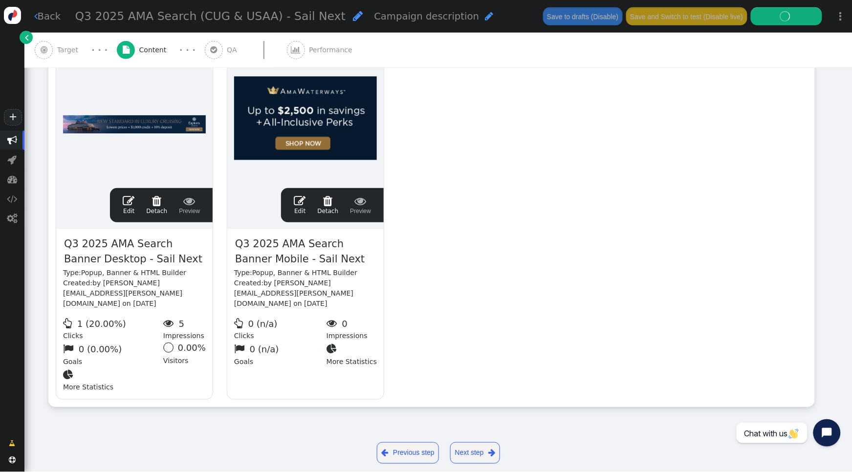
scroll to position [0, 0]
